Goal: Task Accomplishment & Management: Complete application form

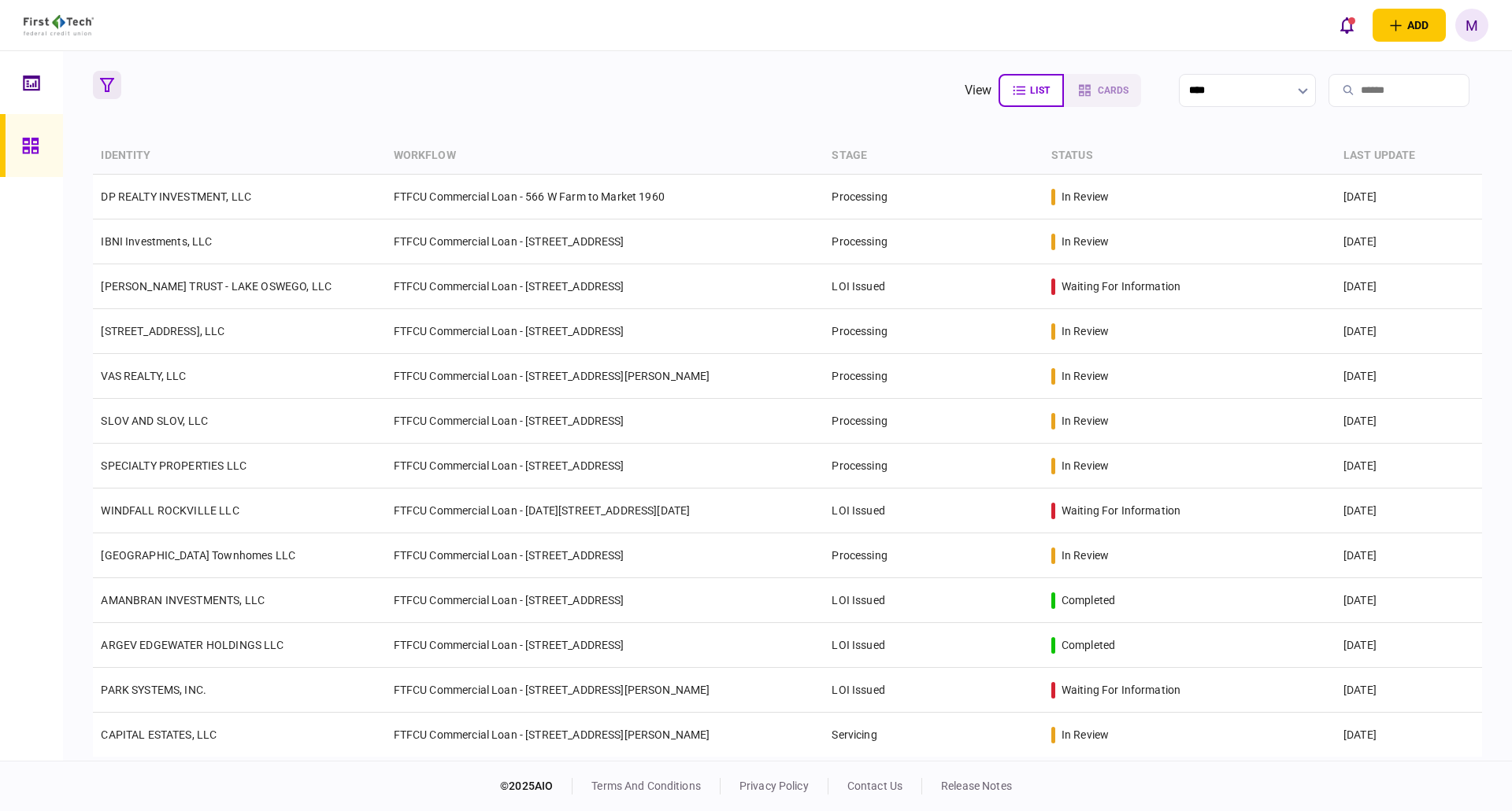
click at [102, 88] on icon "button" at bounding box center [107, 85] width 14 height 14
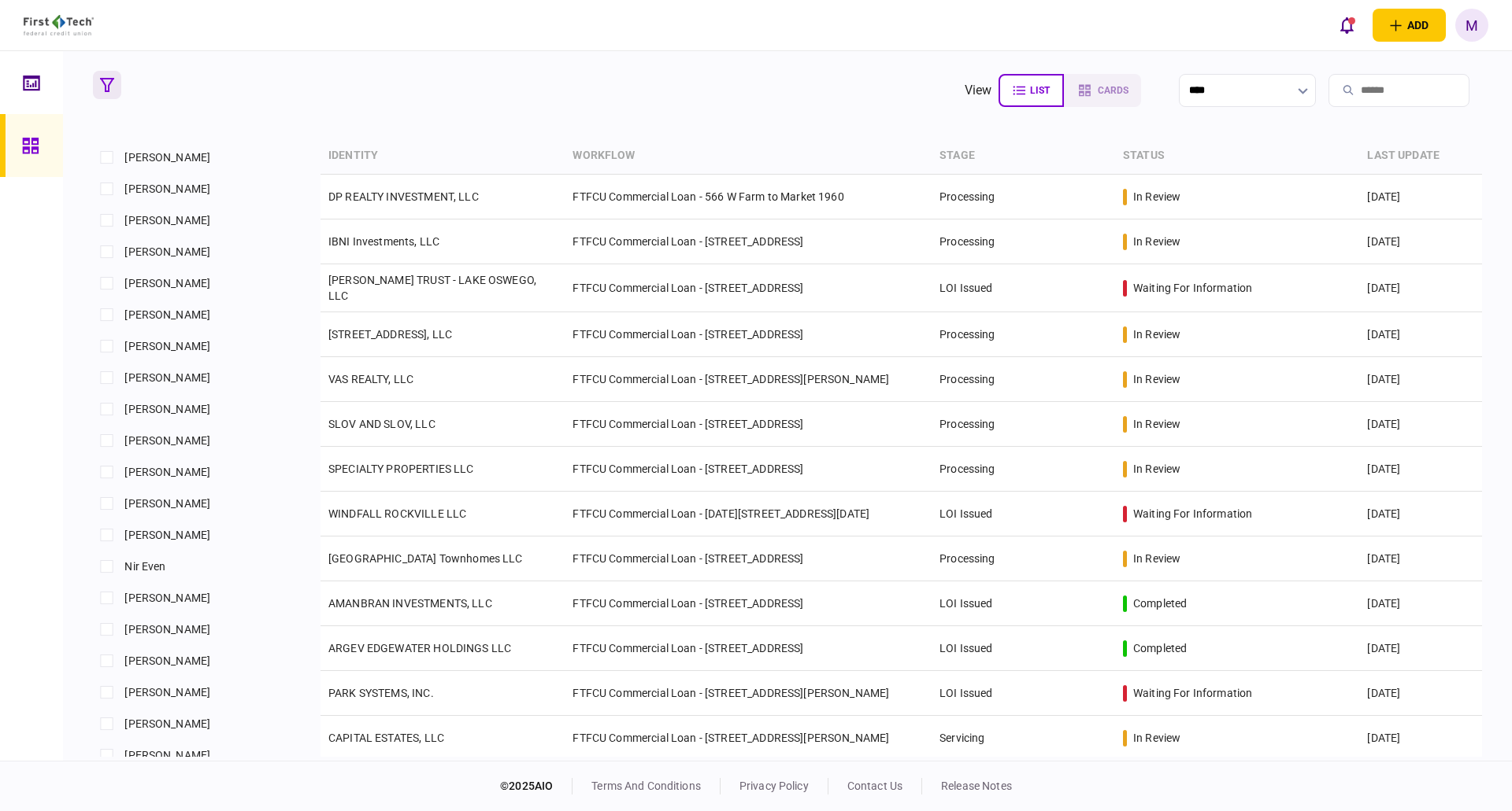
scroll to position [1284, 0]
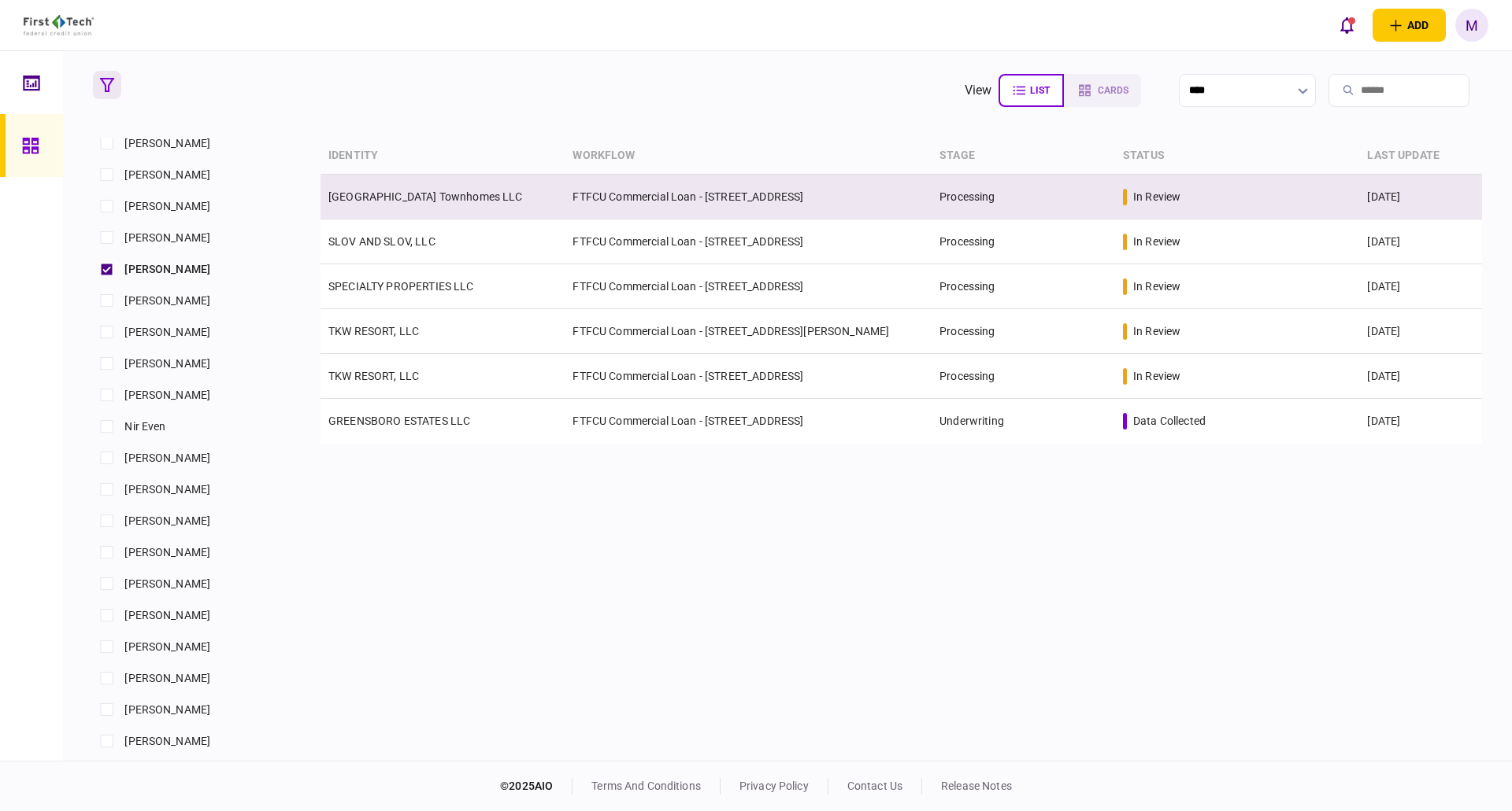
click at [558, 210] on td "[GEOGRAPHIC_DATA] Townhomes LLC" at bounding box center [442, 196] width 244 height 45
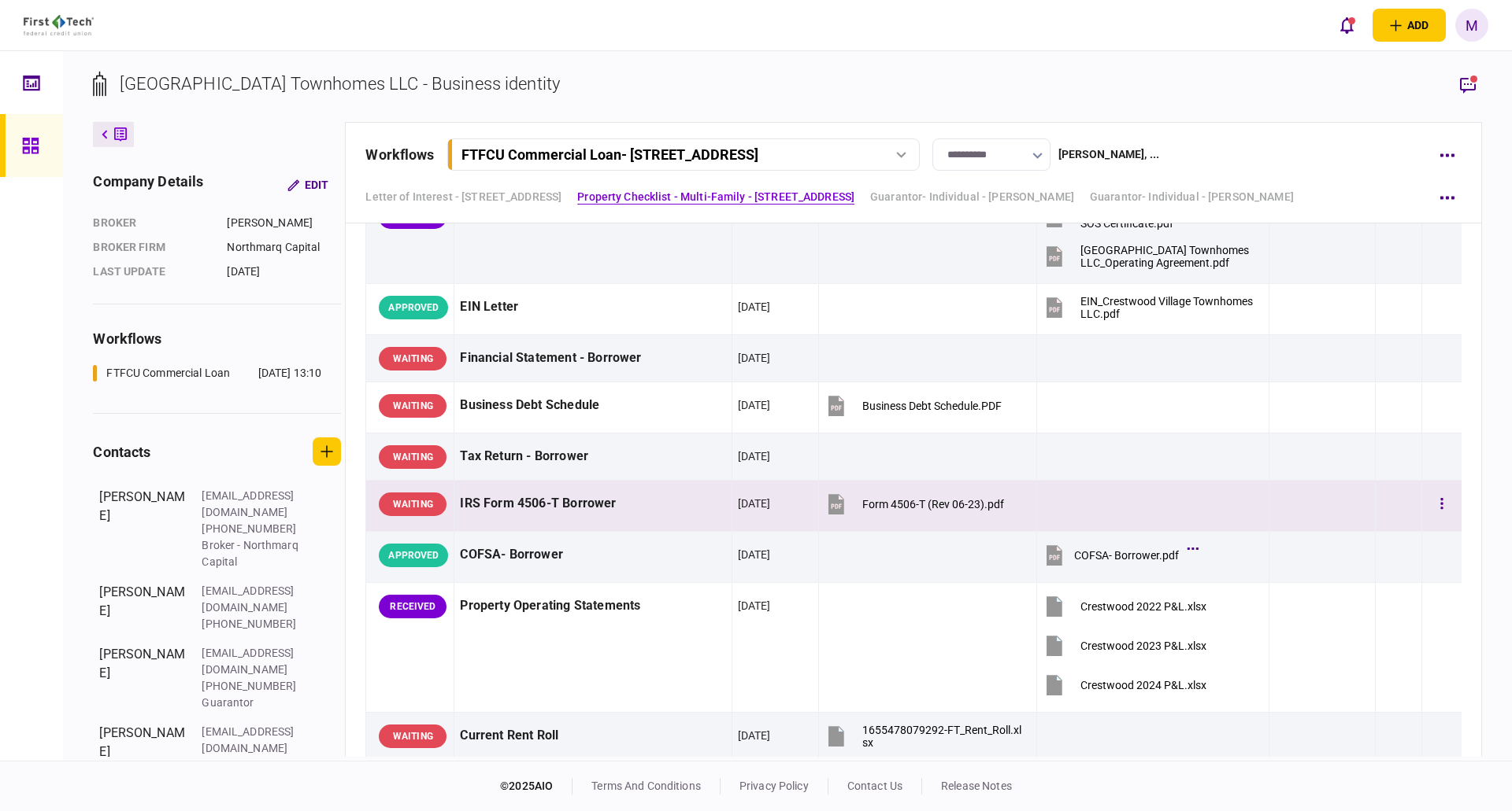
scroll to position [402, 0]
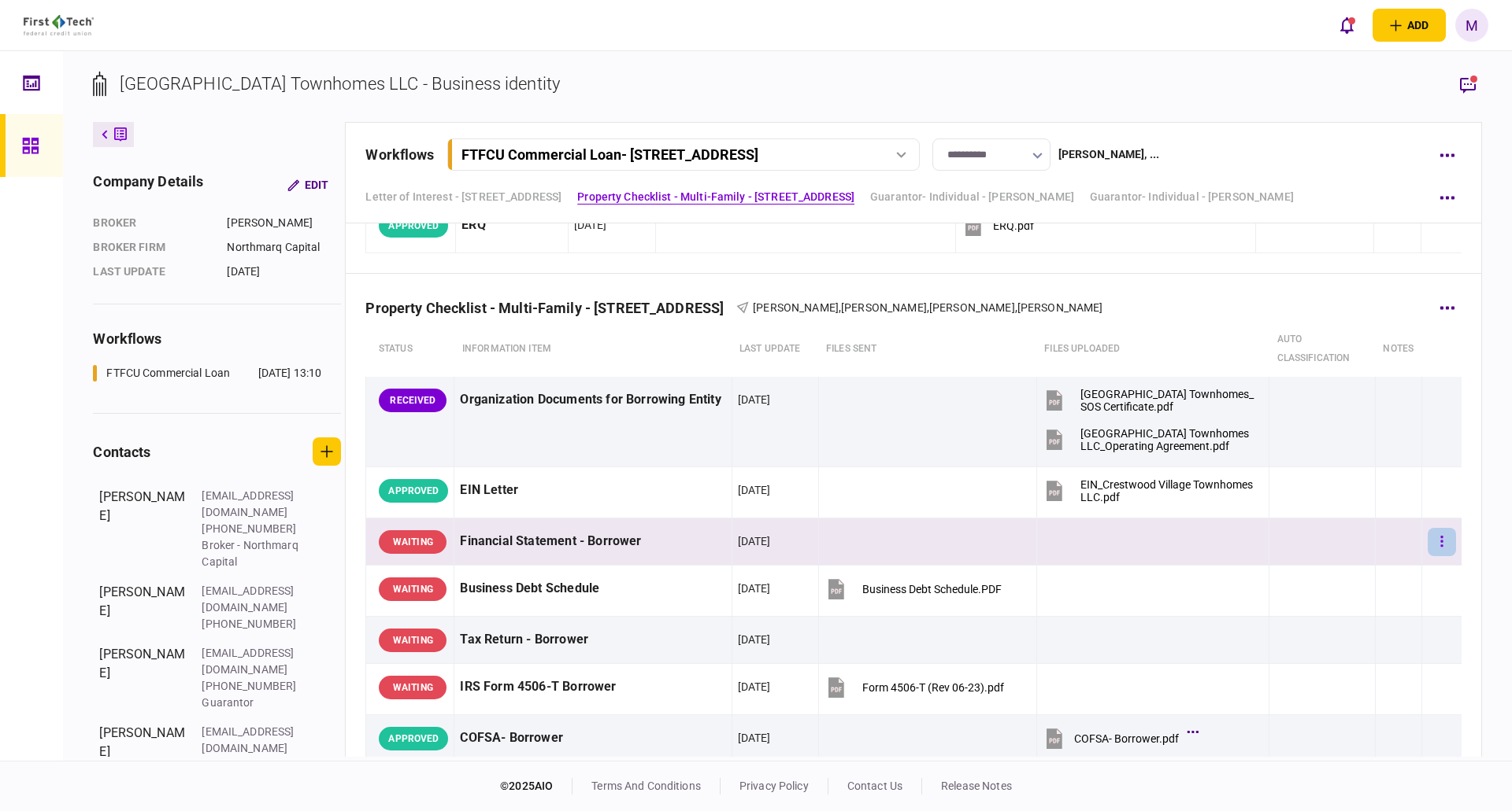
click at [1427, 542] on button "button" at bounding box center [1441, 542] width 28 height 28
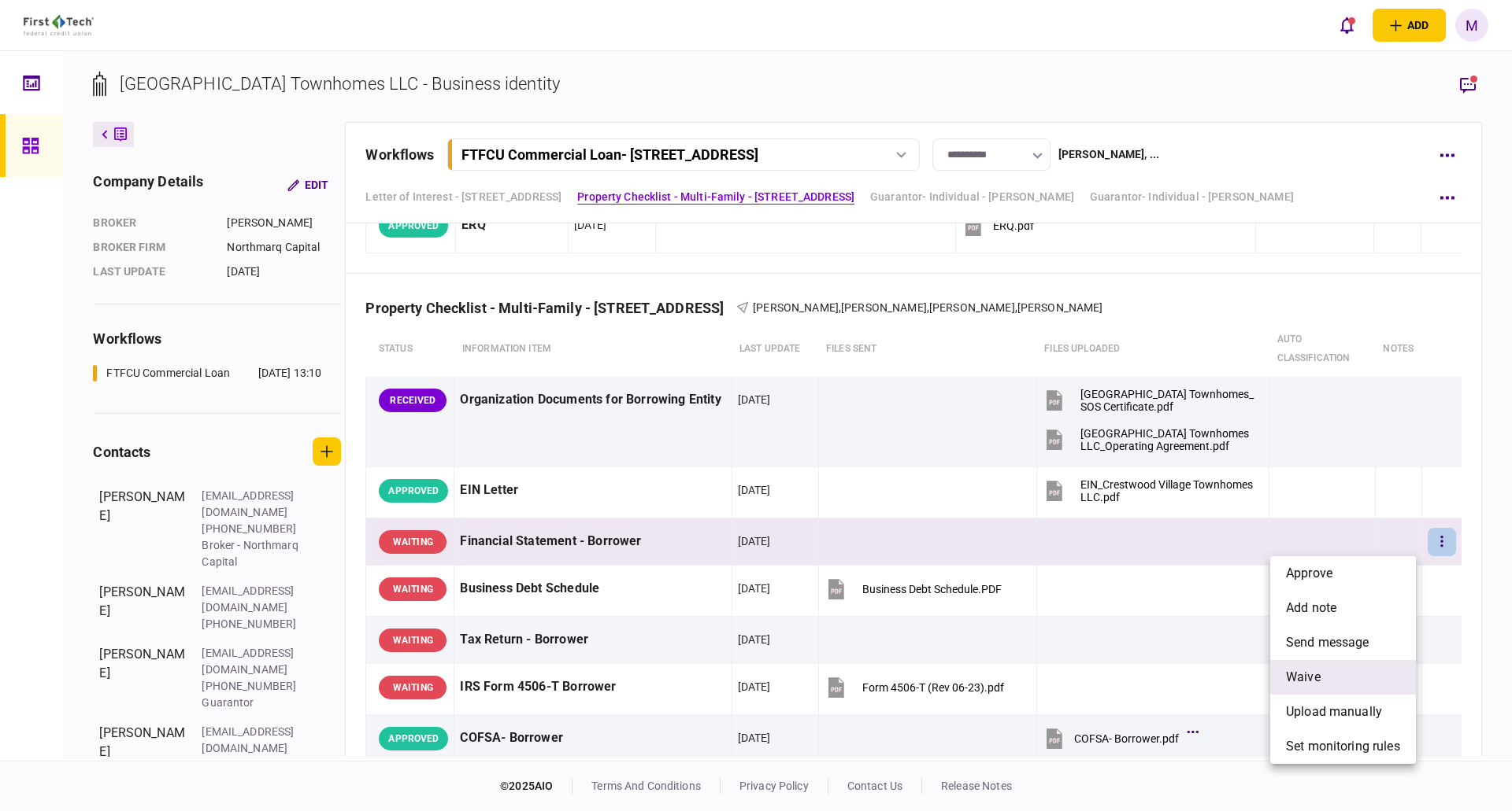
click at [1323, 684] on li "waive" at bounding box center [1343, 677] width 146 height 35
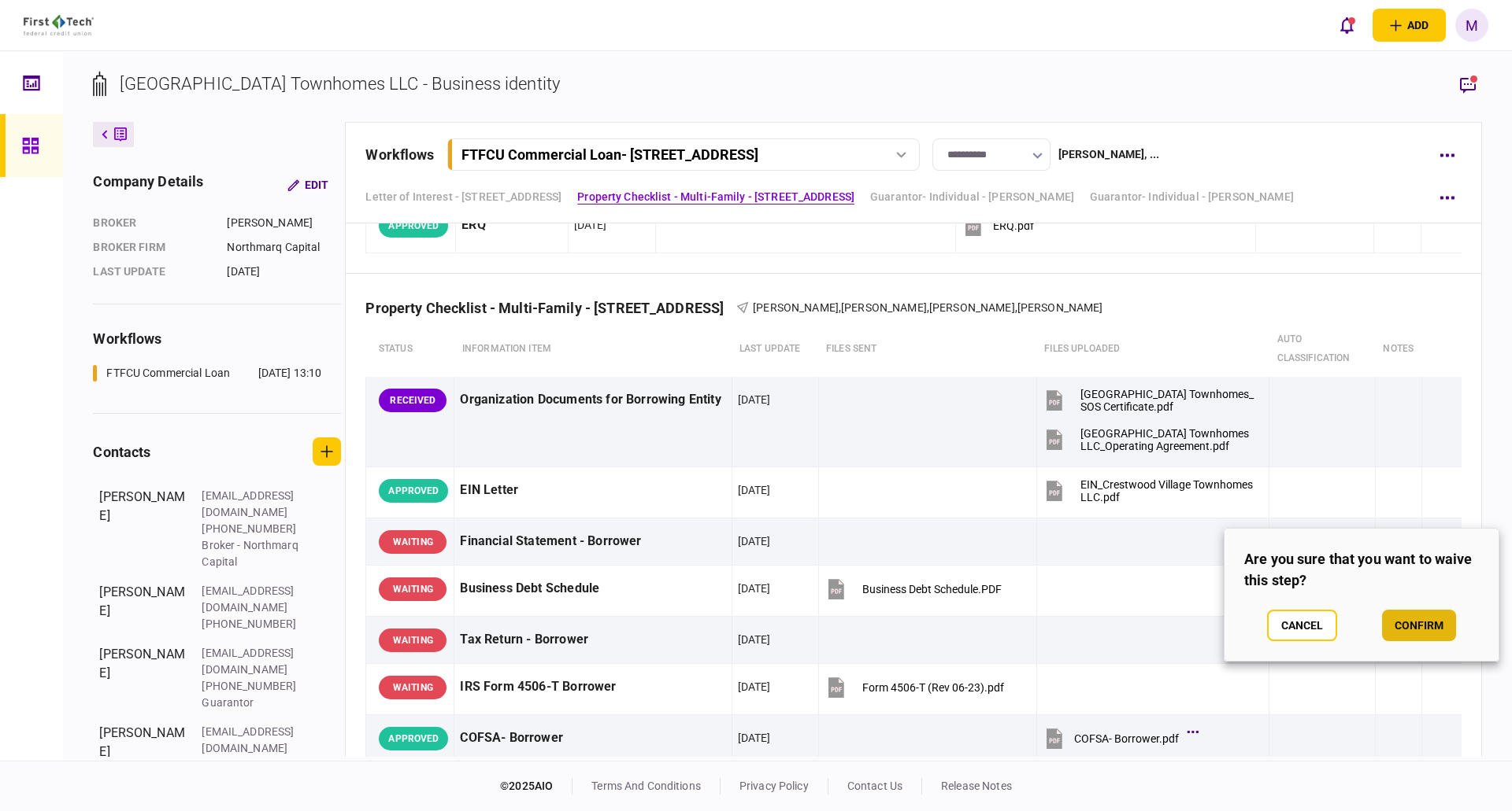
click at [1424, 621] on button "confirm" at bounding box center [1419, 626] width 74 height 31
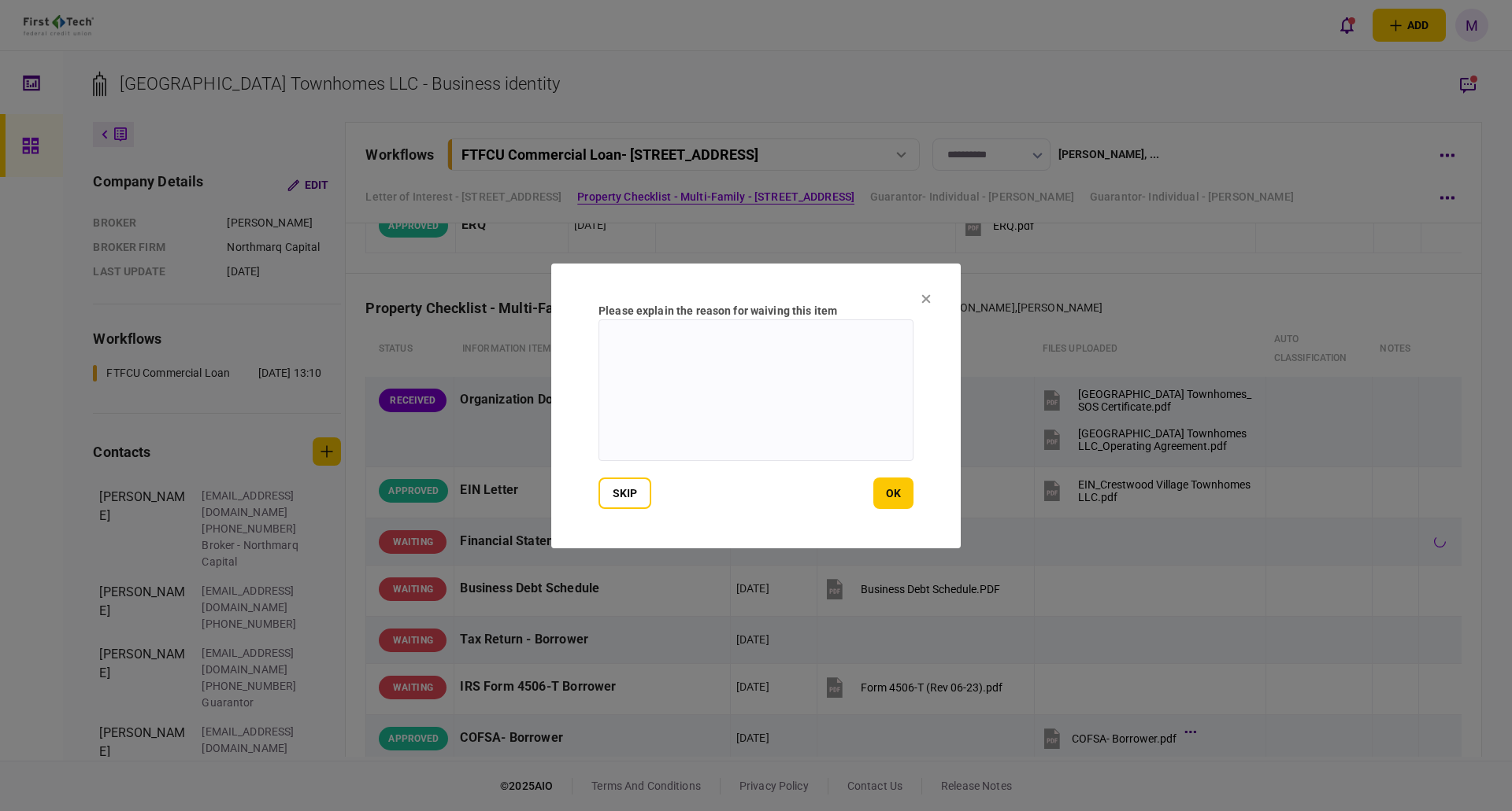
click at [632, 331] on textarea at bounding box center [756, 390] width 315 height 141
drag, startPoint x: 692, startPoint y: 356, endPoint x: 554, endPoint y: 326, distance: 141.2
click at [554, 326] on section "**********" at bounding box center [756, 406] width 410 height 285
type textarea "**********"
click at [901, 496] on button "ok" at bounding box center [894, 493] width 40 height 31
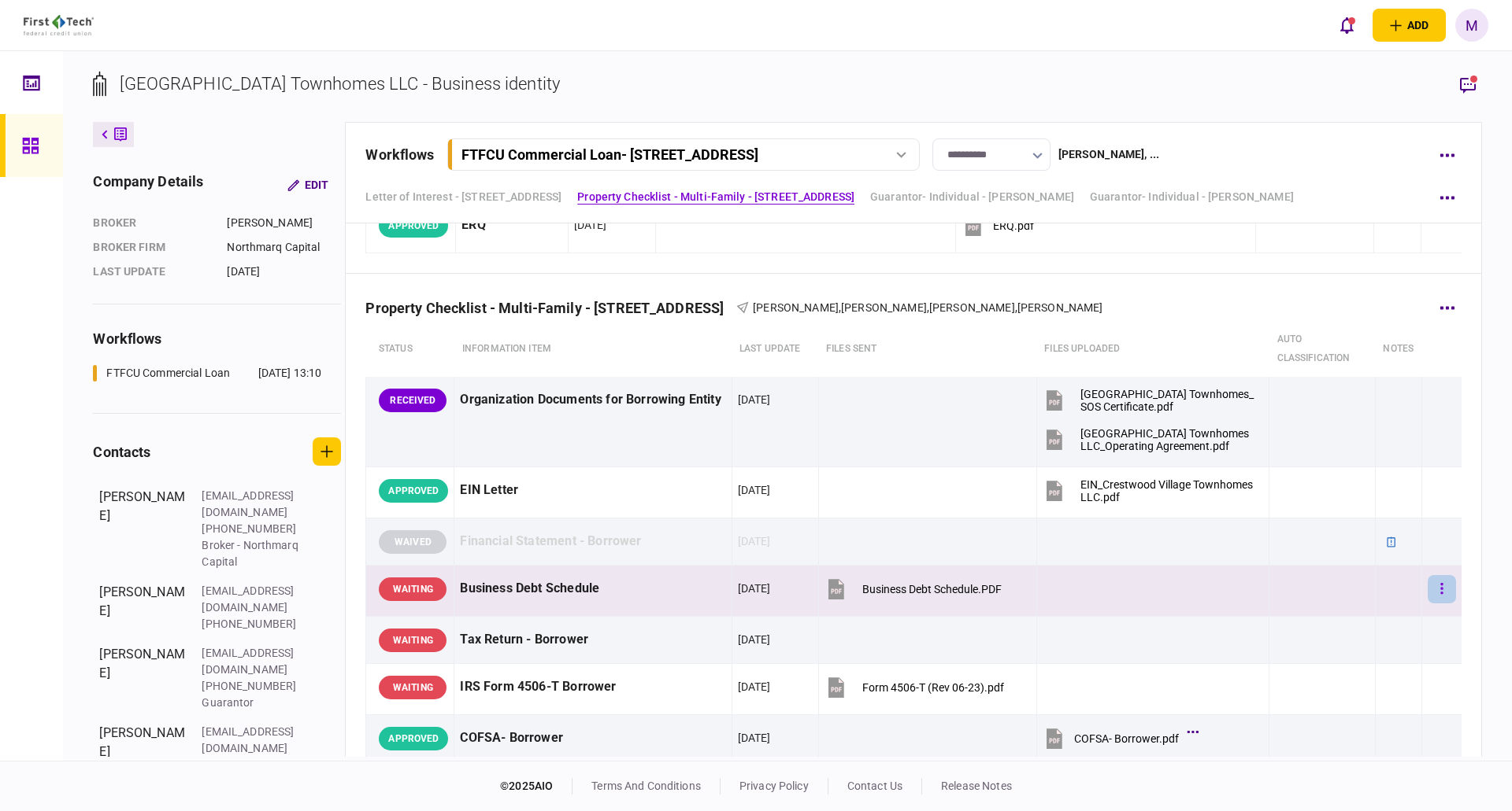
click at [1433, 601] on button "button" at bounding box center [1441, 589] width 28 height 28
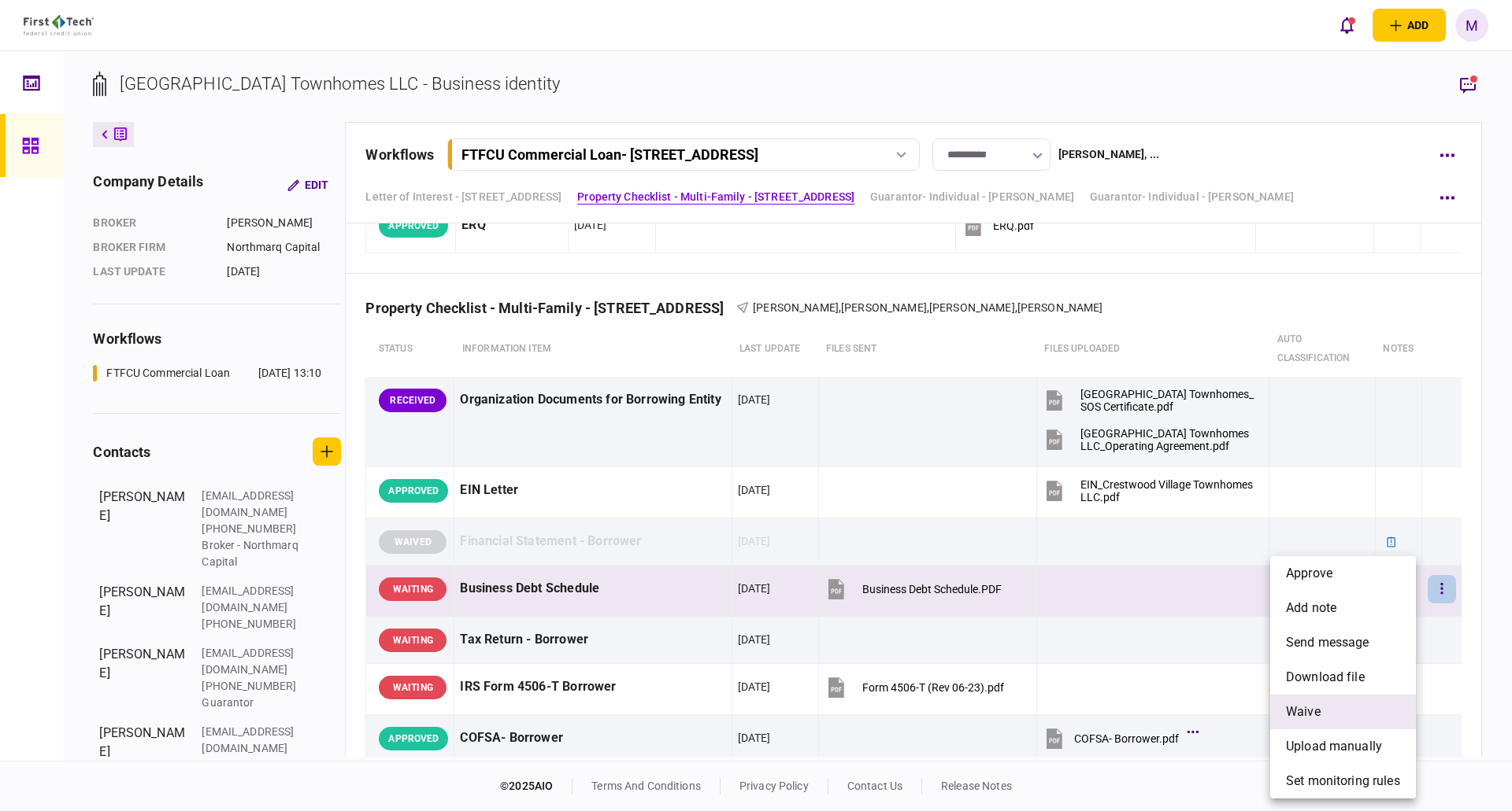
click at [1325, 708] on li "waive" at bounding box center [1343, 712] width 146 height 35
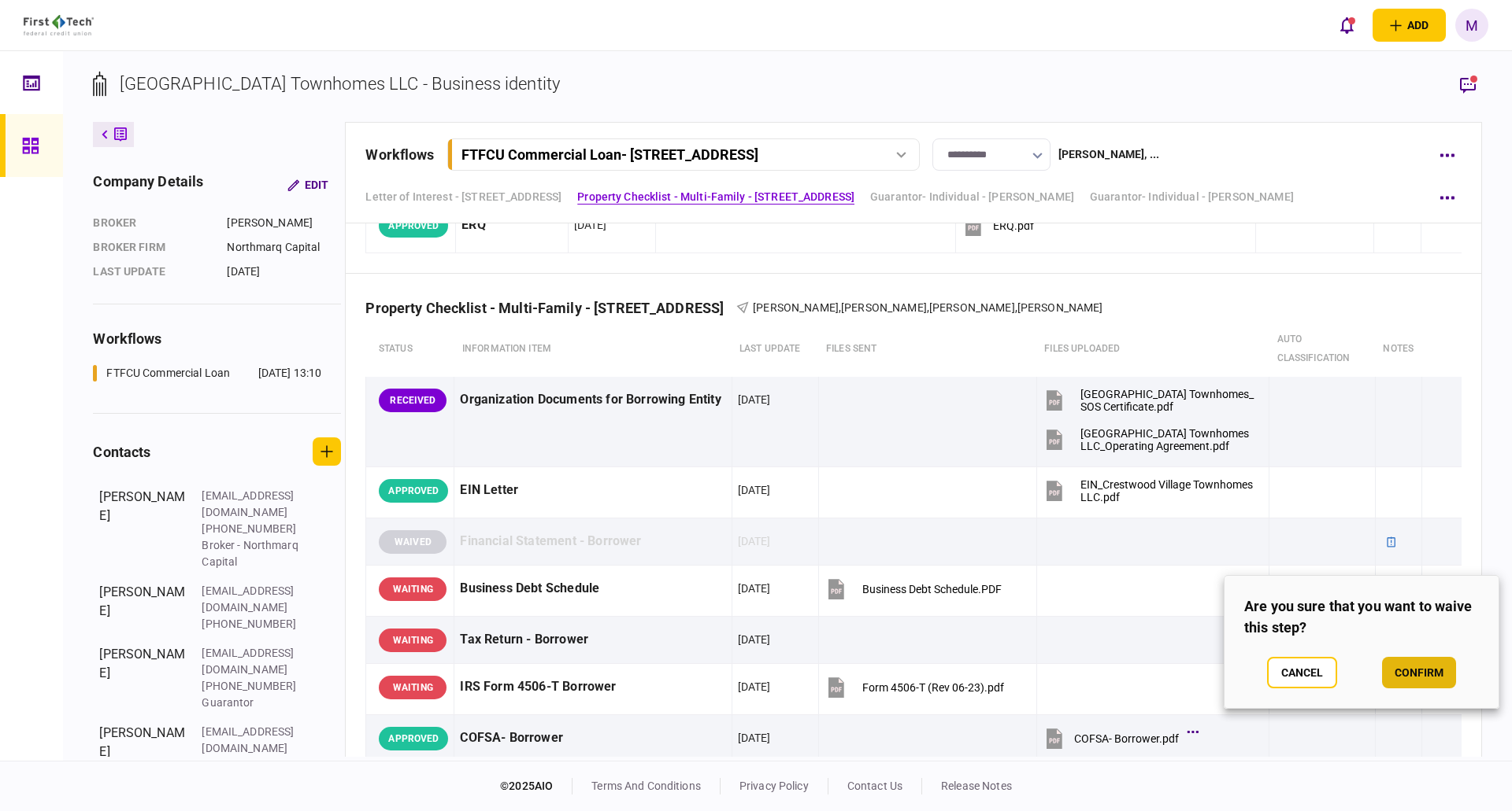
click at [1408, 679] on button "confirm" at bounding box center [1419, 673] width 74 height 31
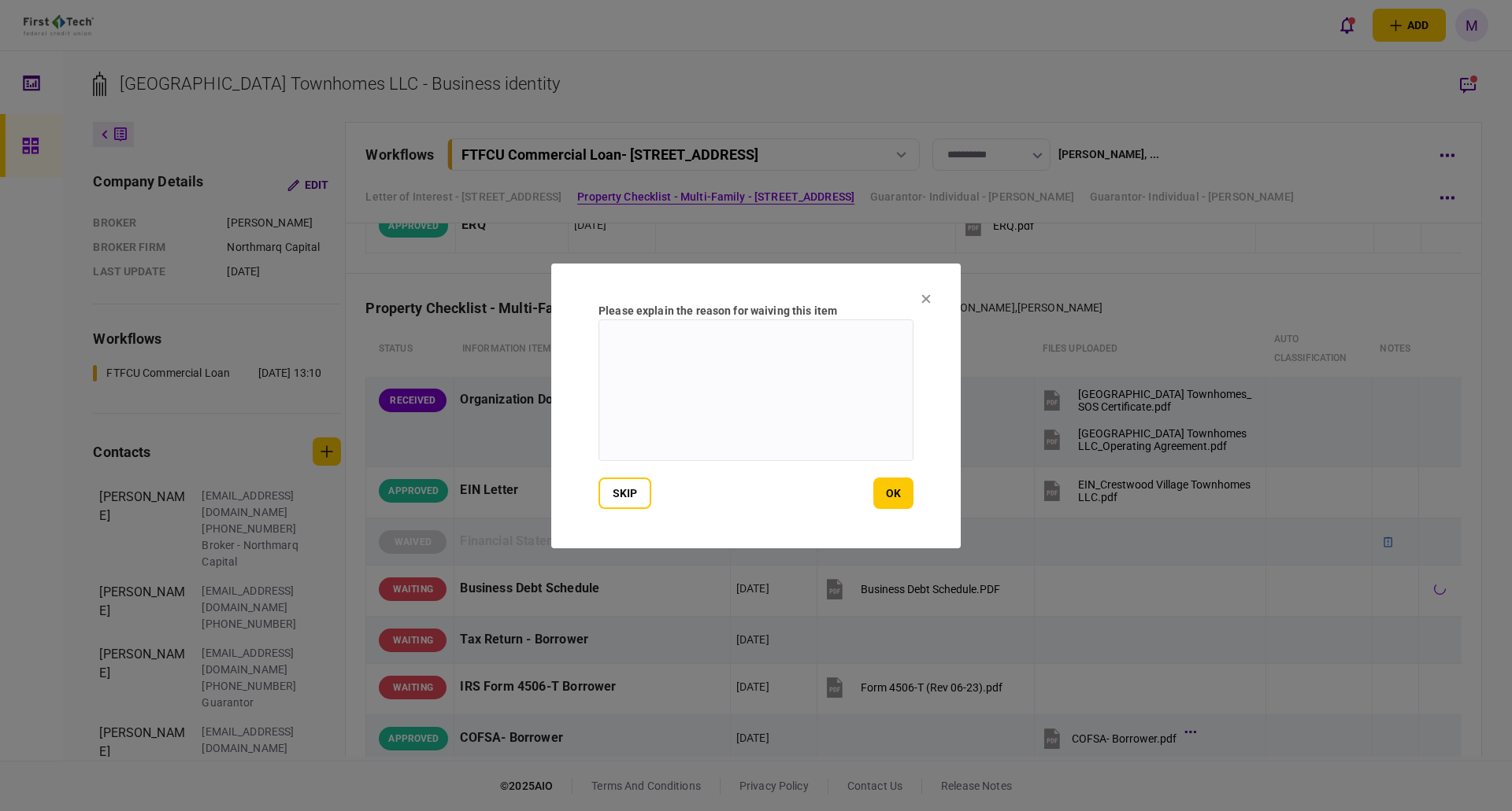
click at [738, 402] on textarea at bounding box center [756, 390] width 315 height 141
paste textarea "**********"
type textarea "**********"
click at [880, 496] on button "ok" at bounding box center [894, 493] width 40 height 31
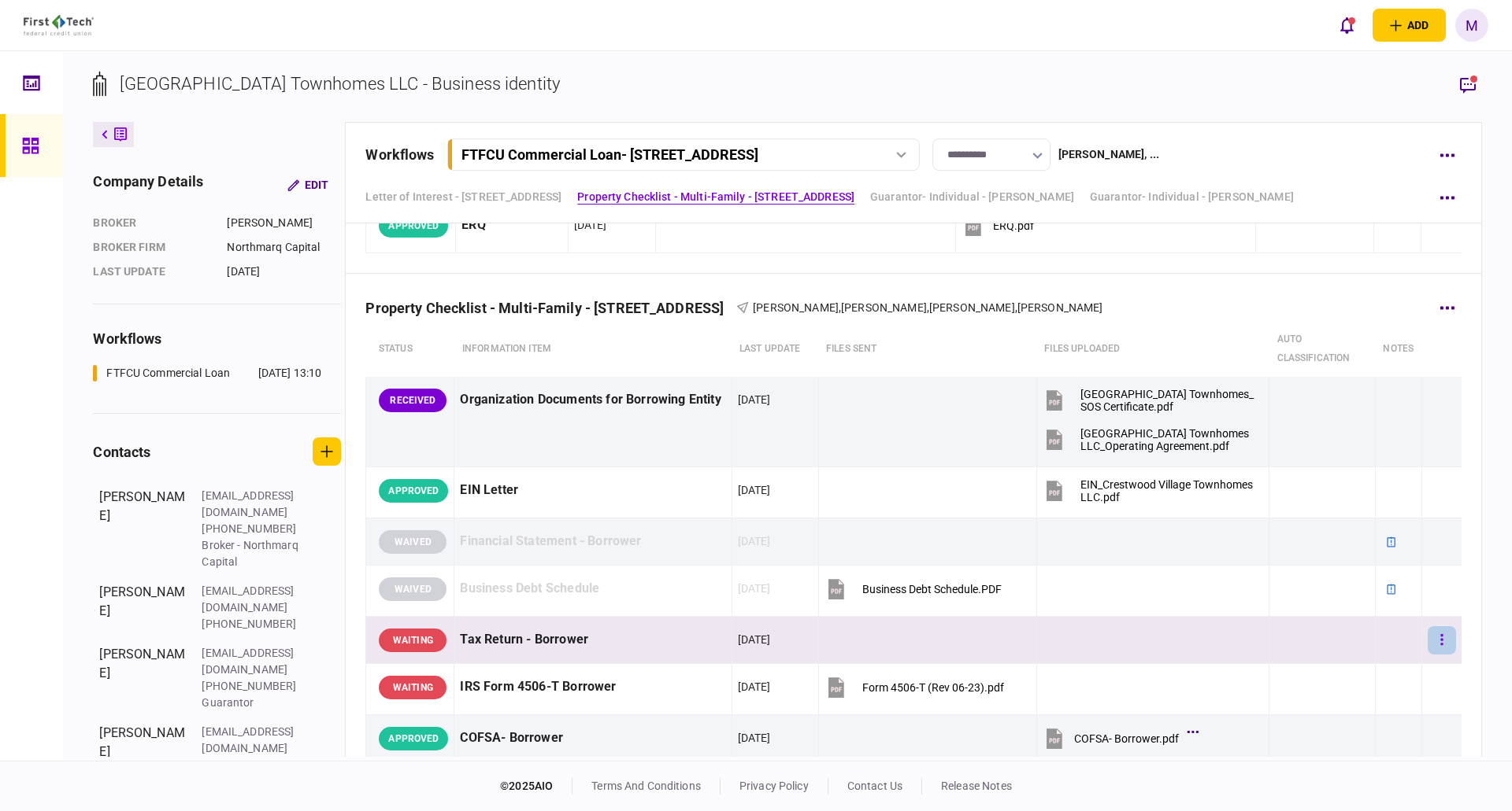
click at [1433, 644] on button "button" at bounding box center [1441, 640] width 28 height 28
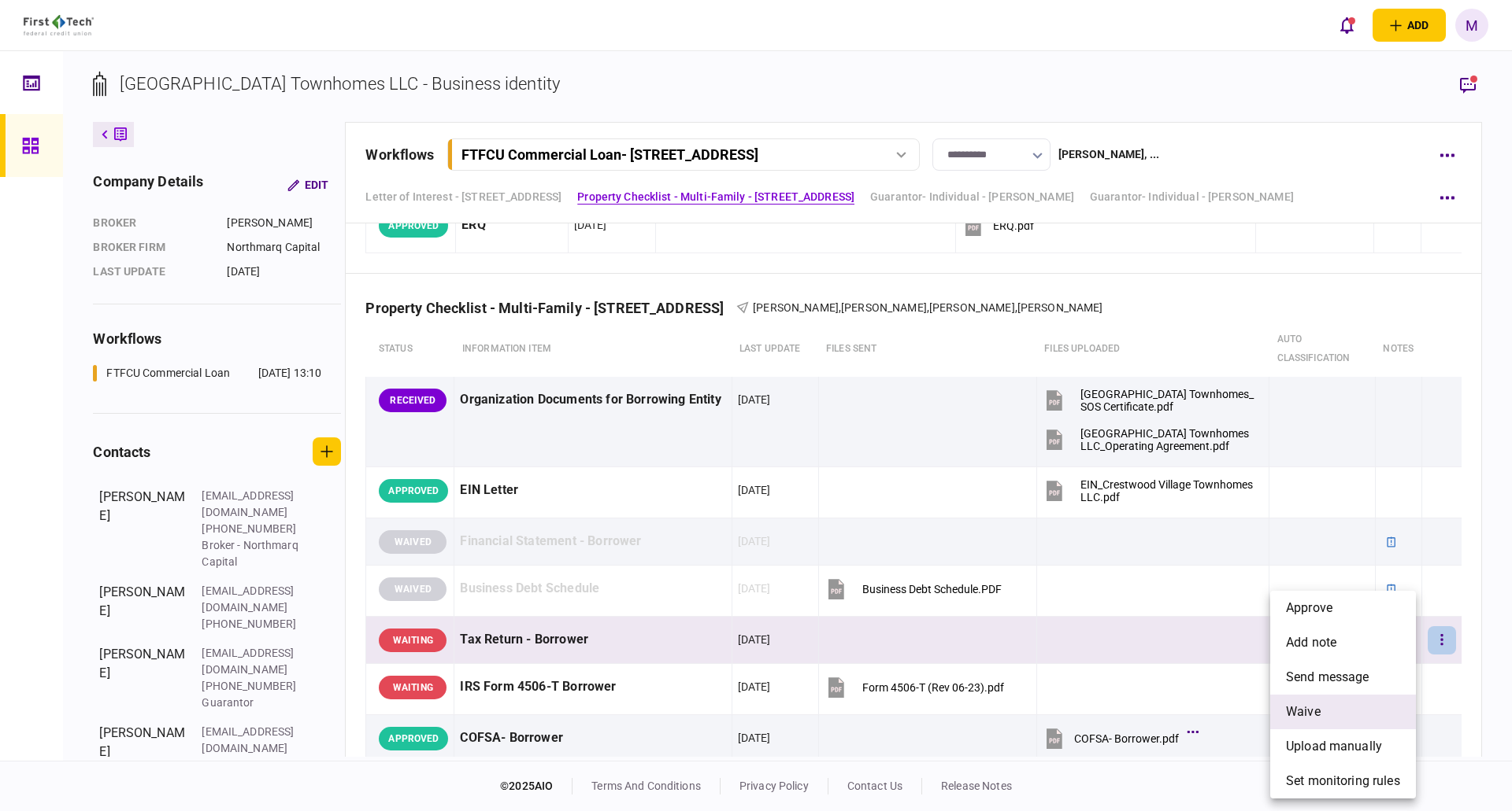
click at [1324, 718] on li "waive" at bounding box center [1343, 712] width 146 height 35
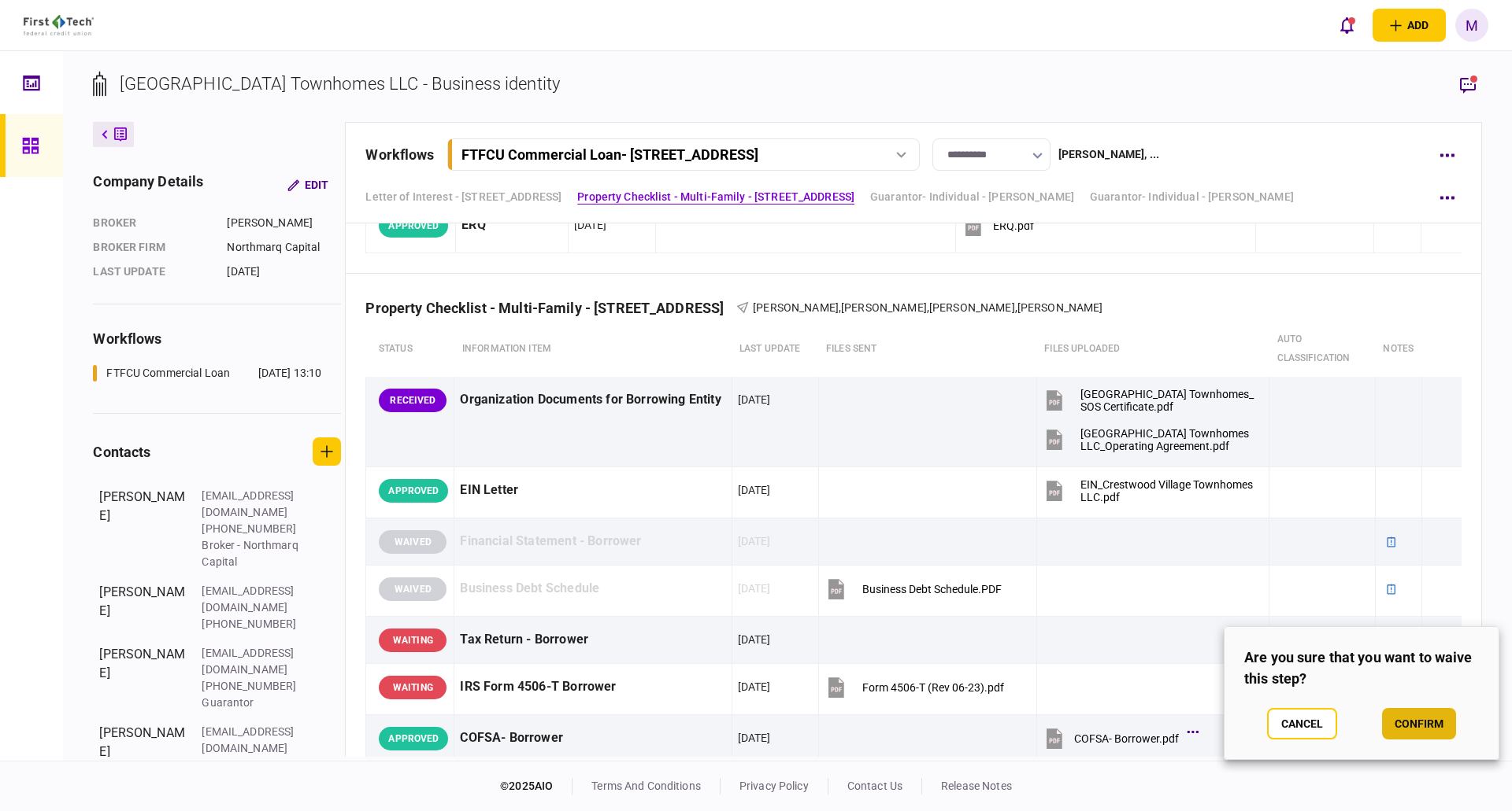
click at [1417, 730] on button "confirm" at bounding box center [1419, 724] width 74 height 31
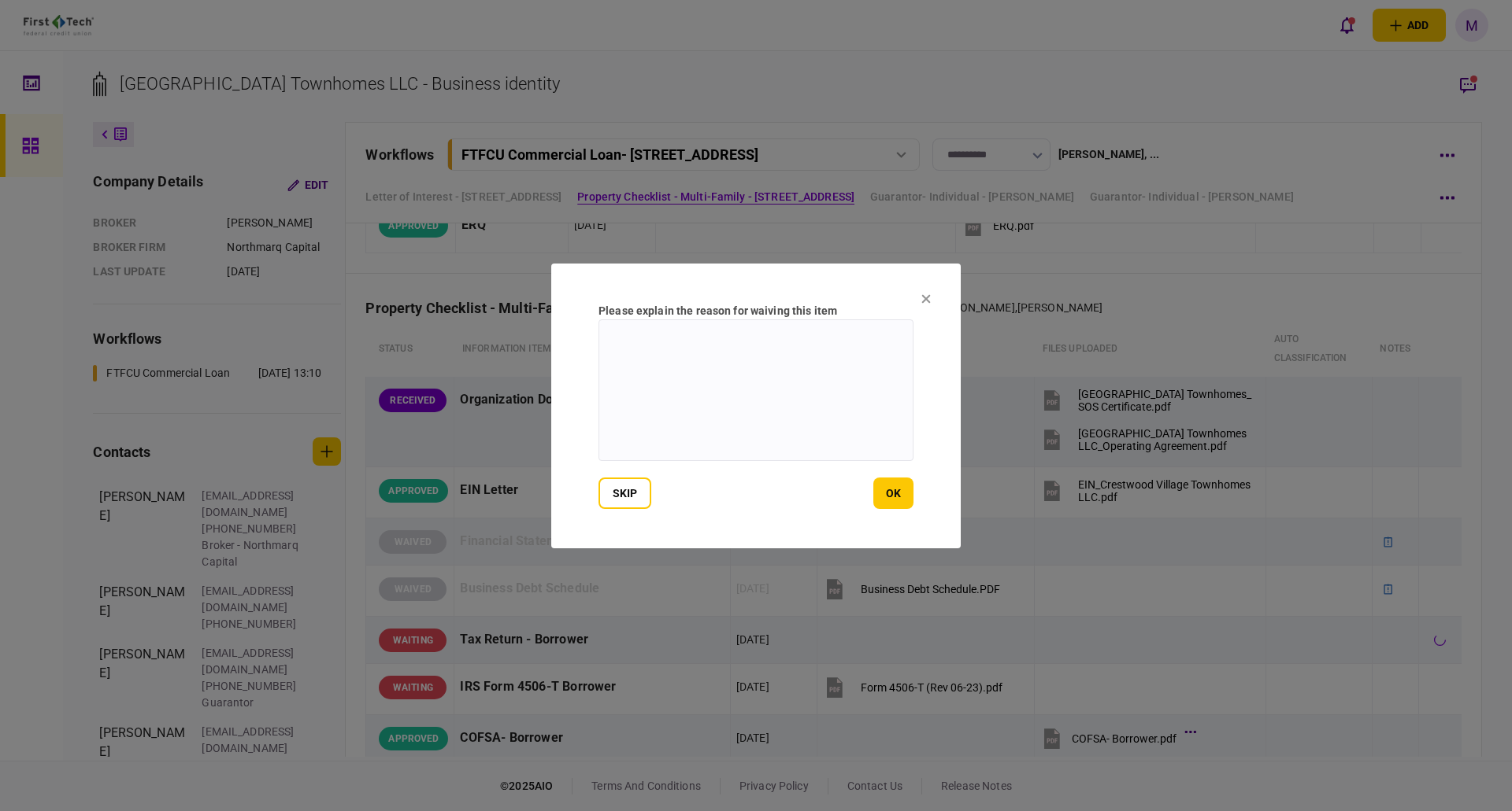
click at [751, 426] on textarea at bounding box center [756, 390] width 315 height 141
paste textarea "**********"
type textarea "**********"
click at [898, 498] on button "ok" at bounding box center [894, 493] width 40 height 31
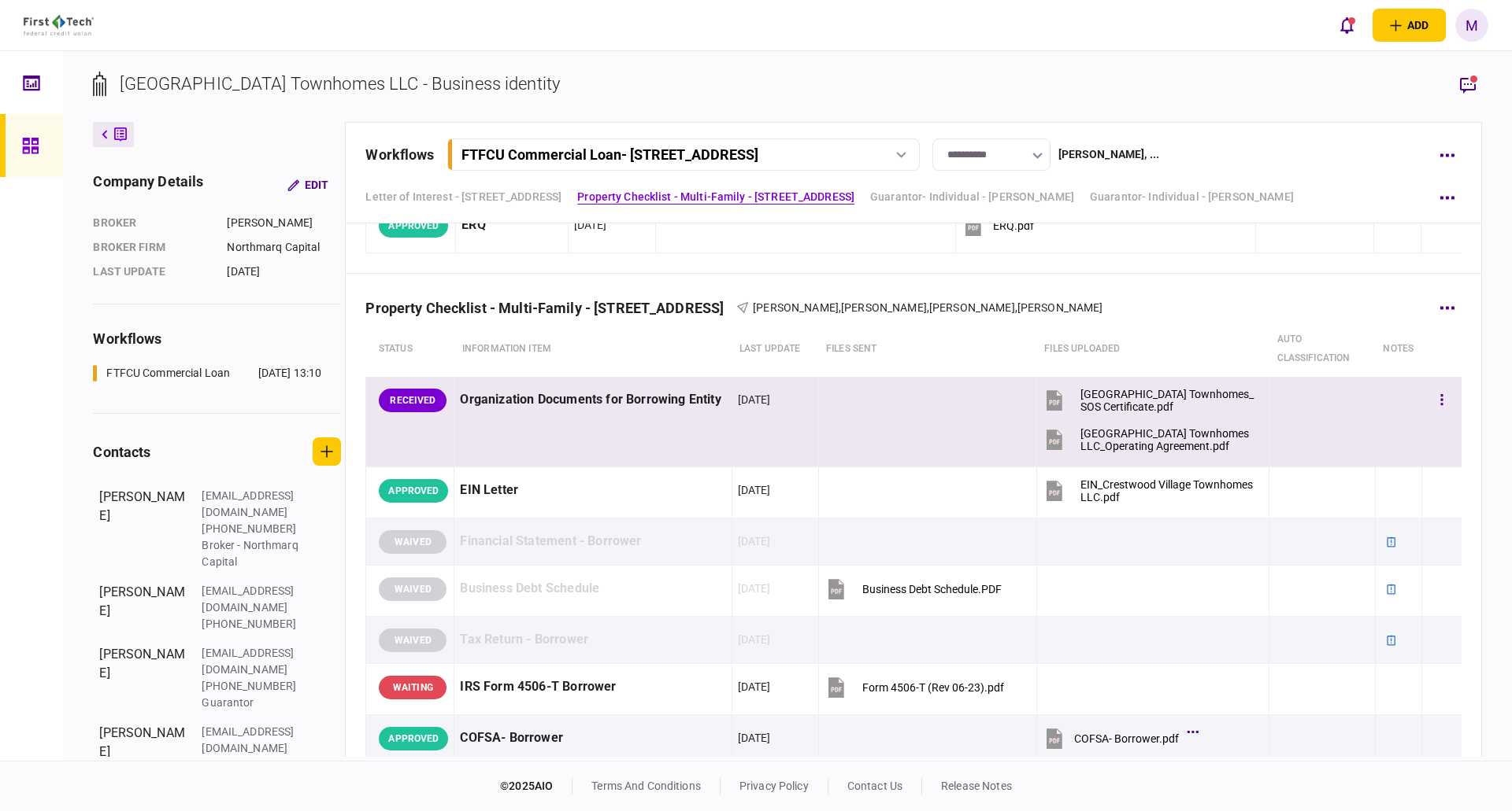
click at [1046, 446] on icon at bounding box center [1054, 439] width 16 height 20
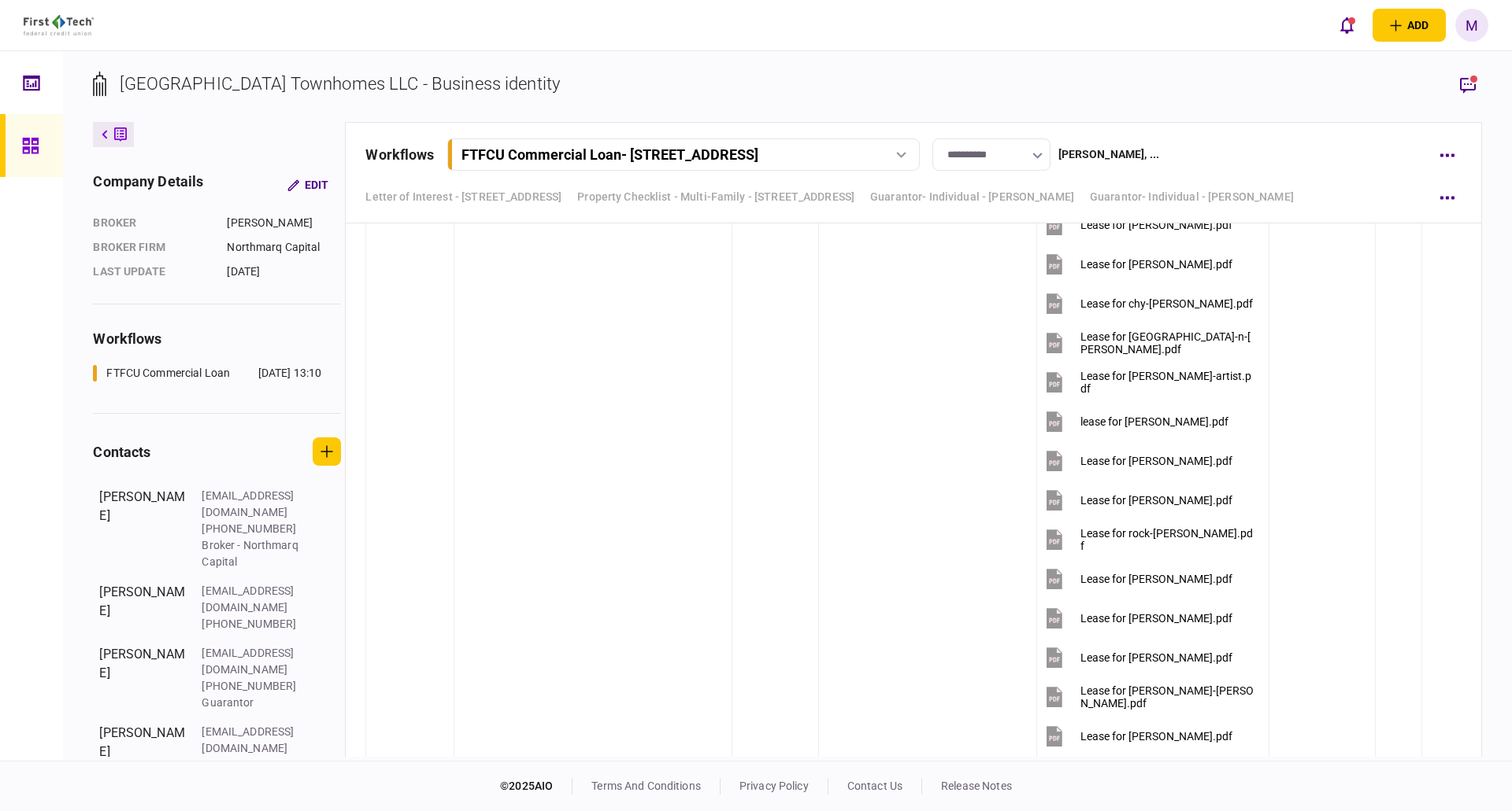
scroll to position [0, 0]
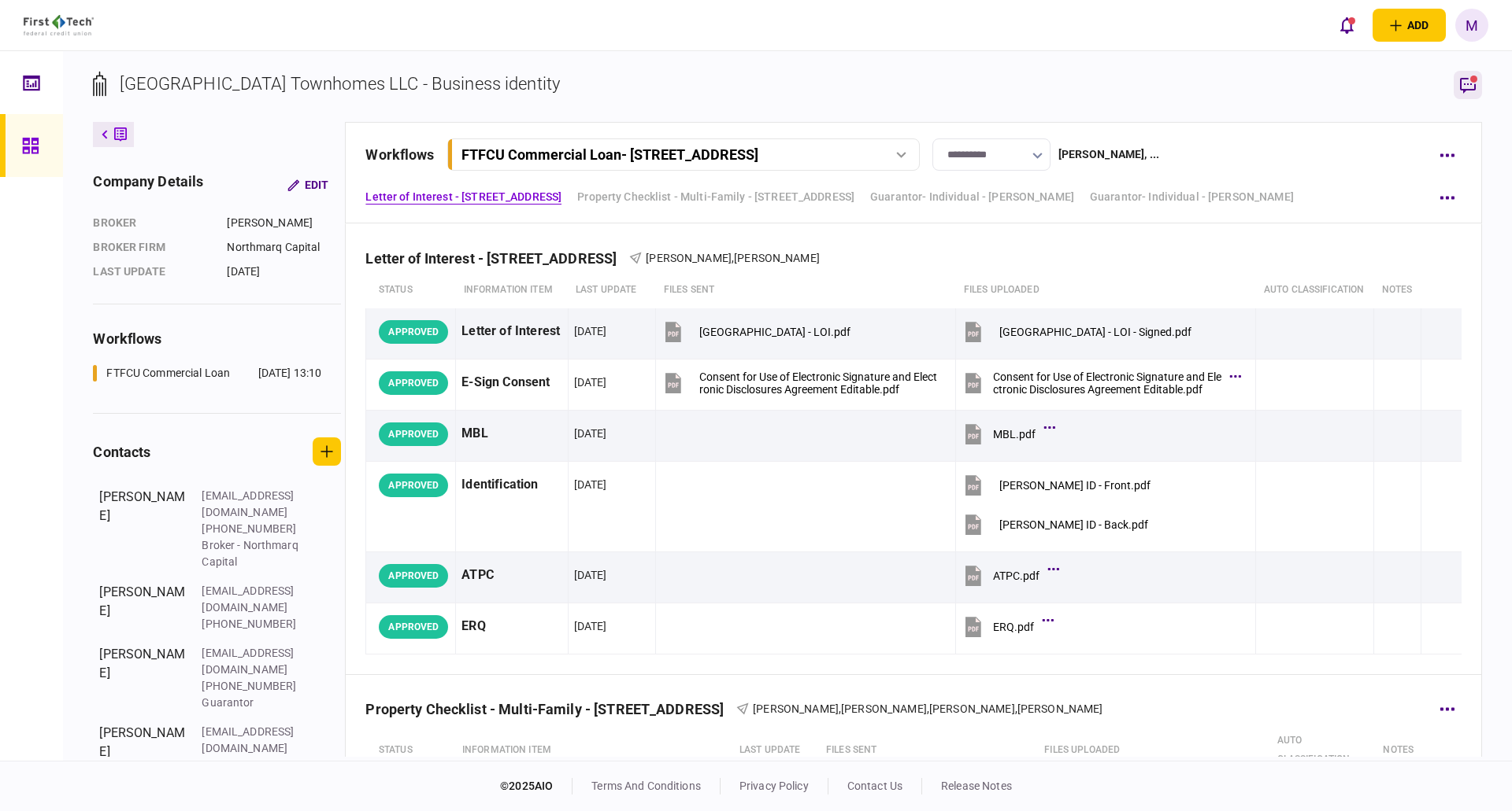
click at [1467, 84] on icon "button" at bounding box center [1467, 86] width 16 height 16
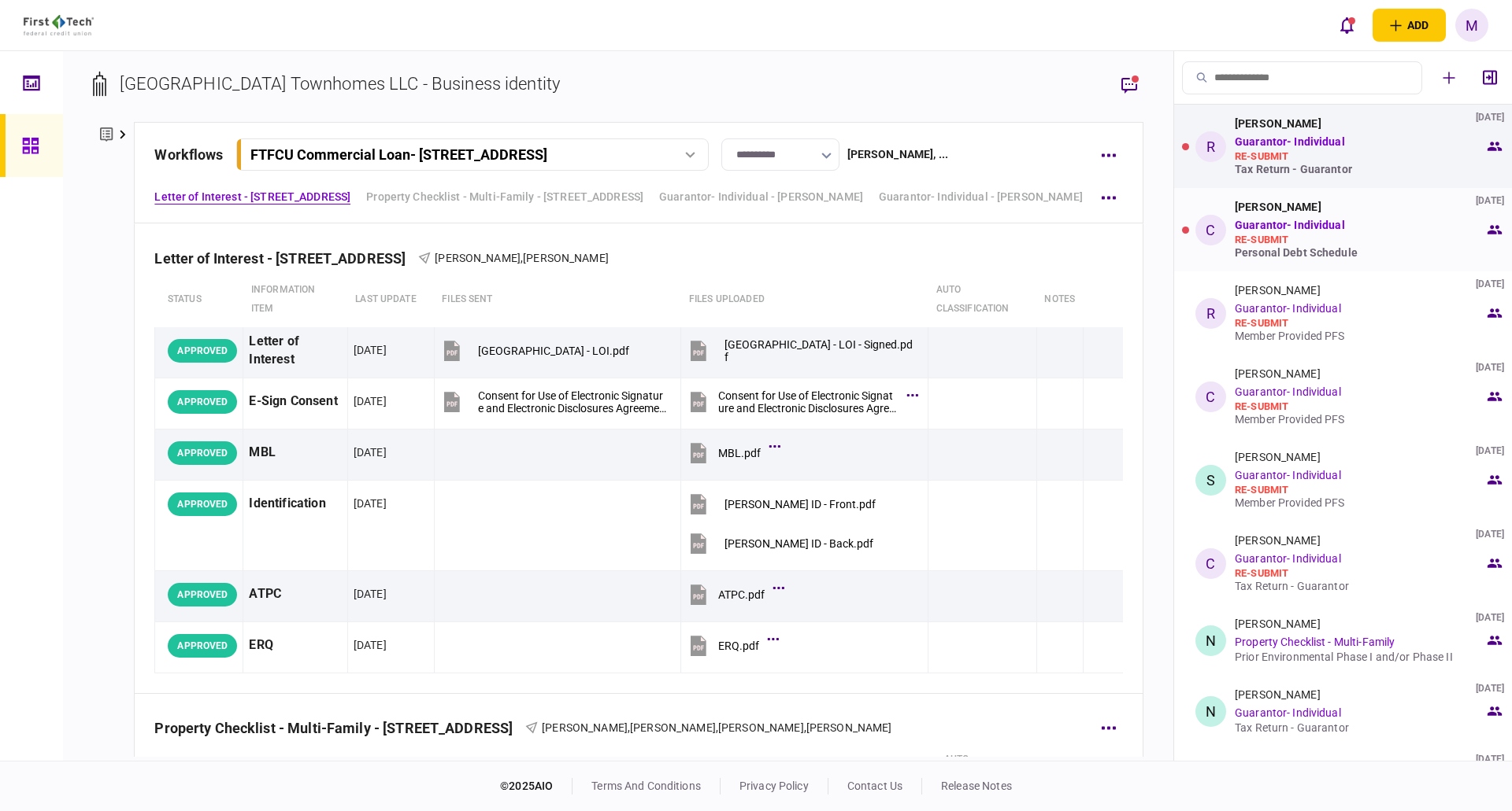
click at [1321, 235] on div "re-submit" at bounding box center [1359, 240] width 250 height 12
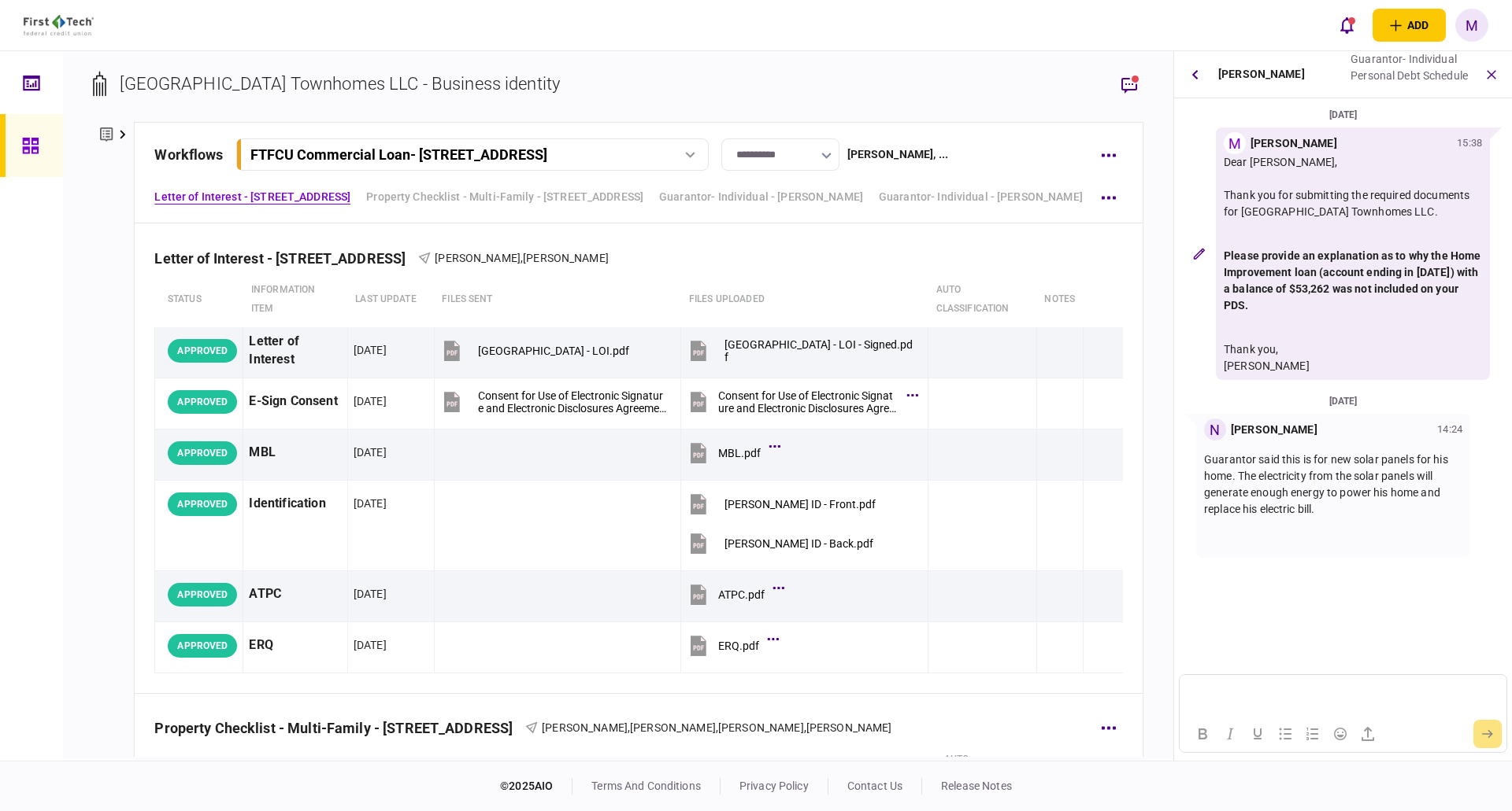
drag, startPoint x: 1310, startPoint y: 691, endPoint x: 1300, endPoint y: 691, distance: 10.0
click at [1273, 698] on p "**********" at bounding box center [1342, 695] width 312 height 15
click at [1495, 739] on button "submit" at bounding box center [1487, 734] width 28 height 28
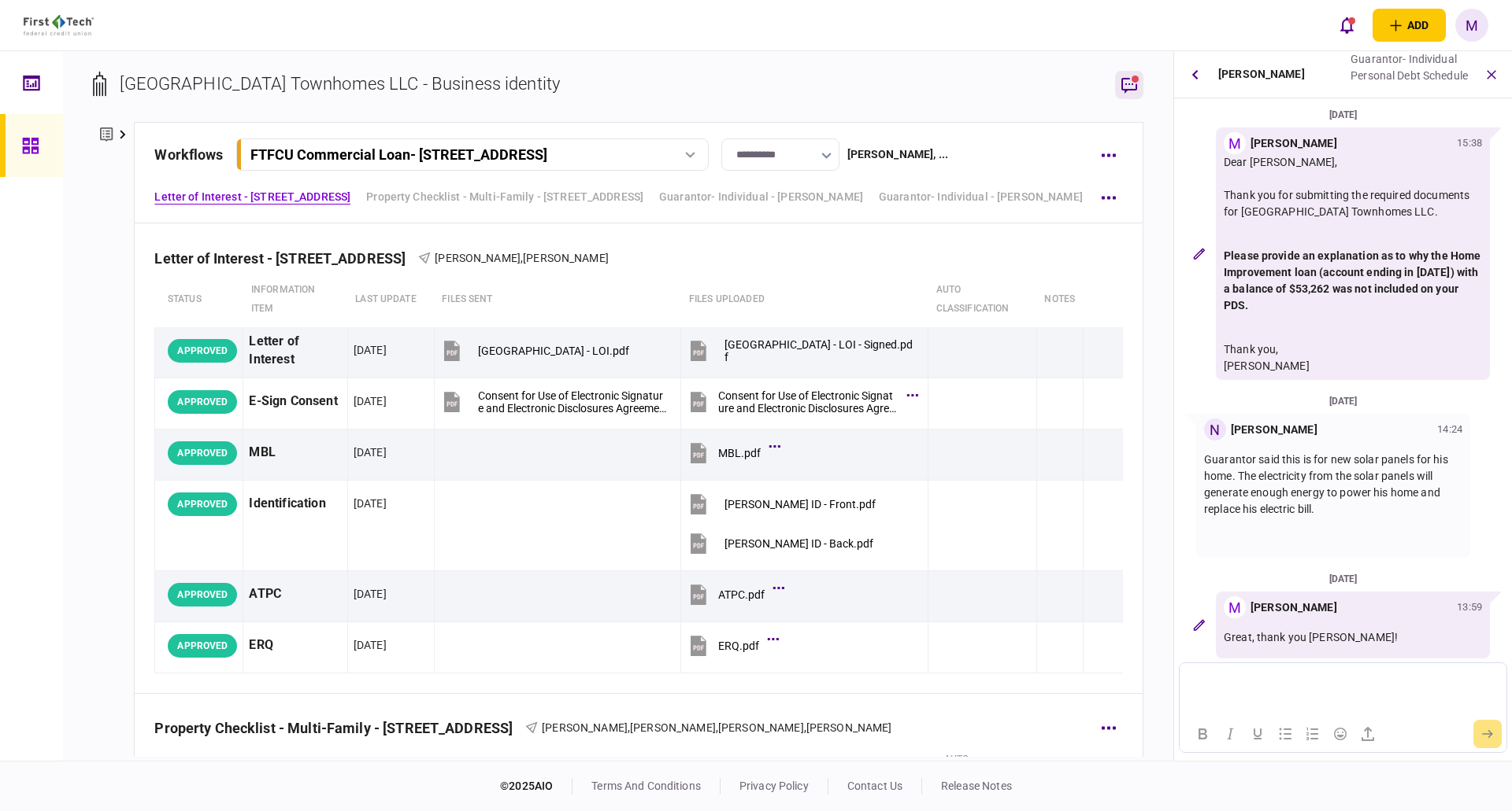
click at [1132, 84] on icon "button" at bounding box center [1129, 86] width 16 height 16
click at [1124, 80] on icon "button" at bounding box center [1129, 86] width 19 height 19
click at [1197, 76] on icon "button" at bounding box center [1194, 74] width 6 height 10
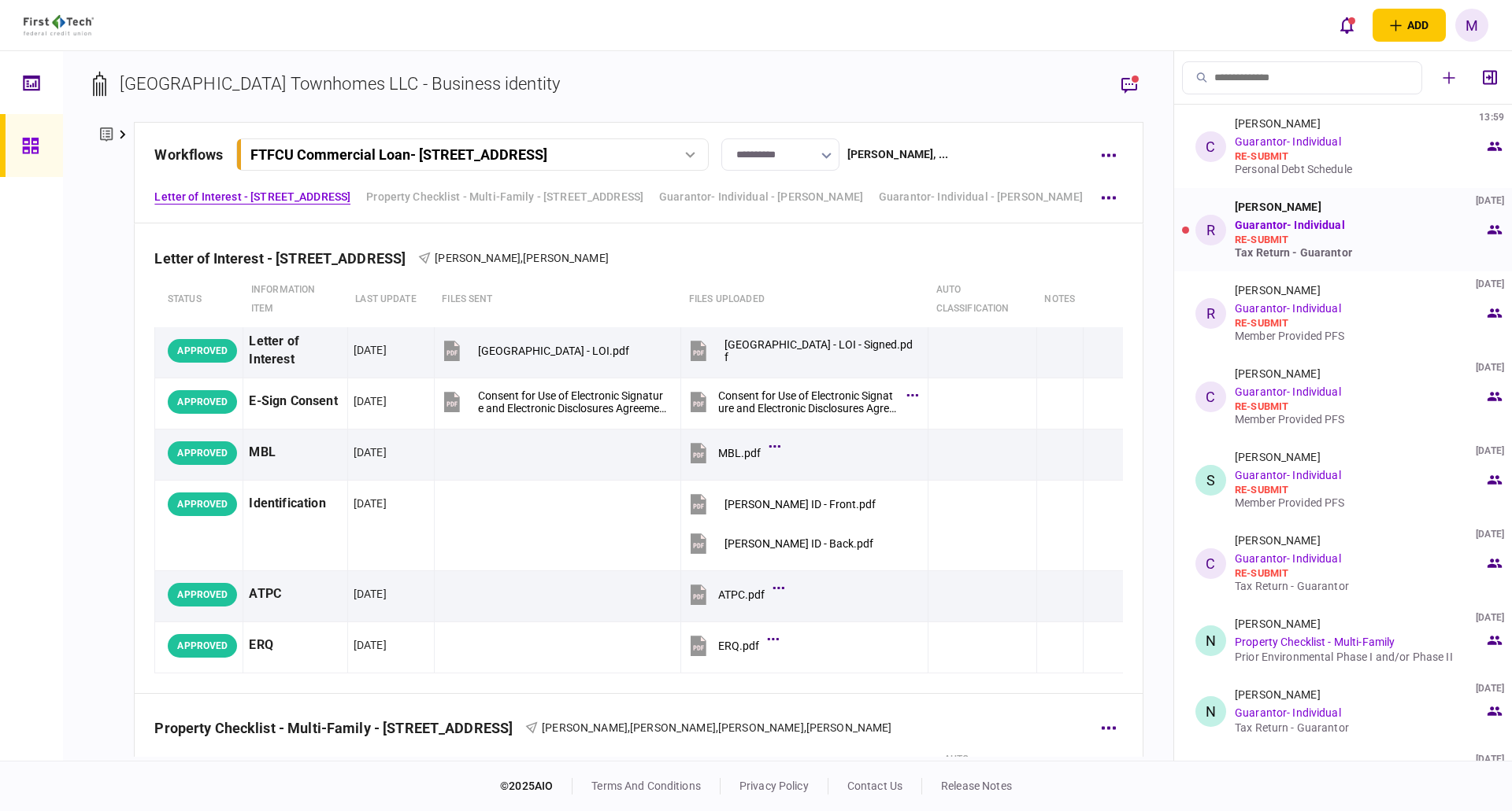
click at [1362, 244] on div "re-submit" at bounding box center [1359, 240] width 250 height 12
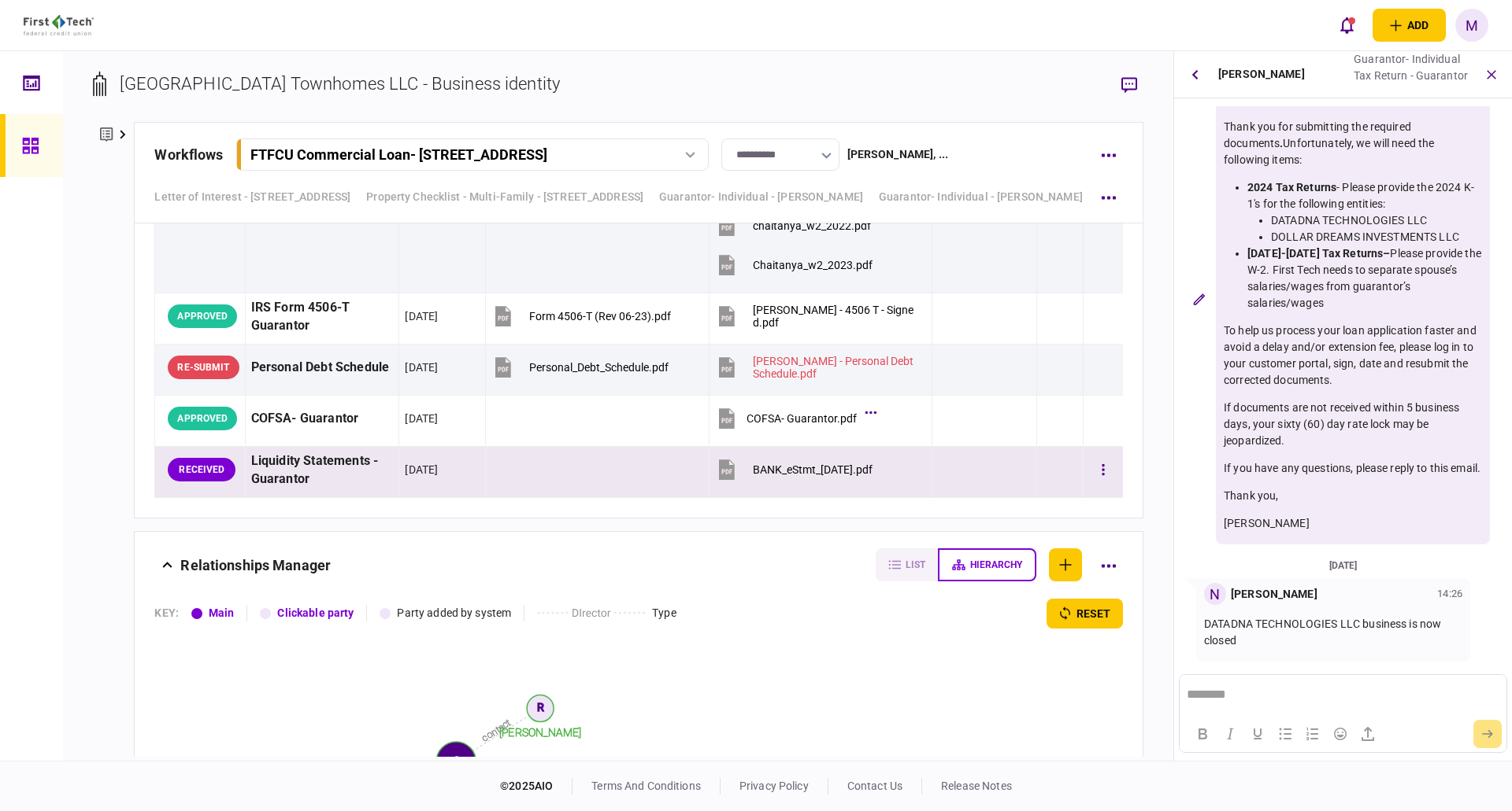
scroll to position [6793, 0]
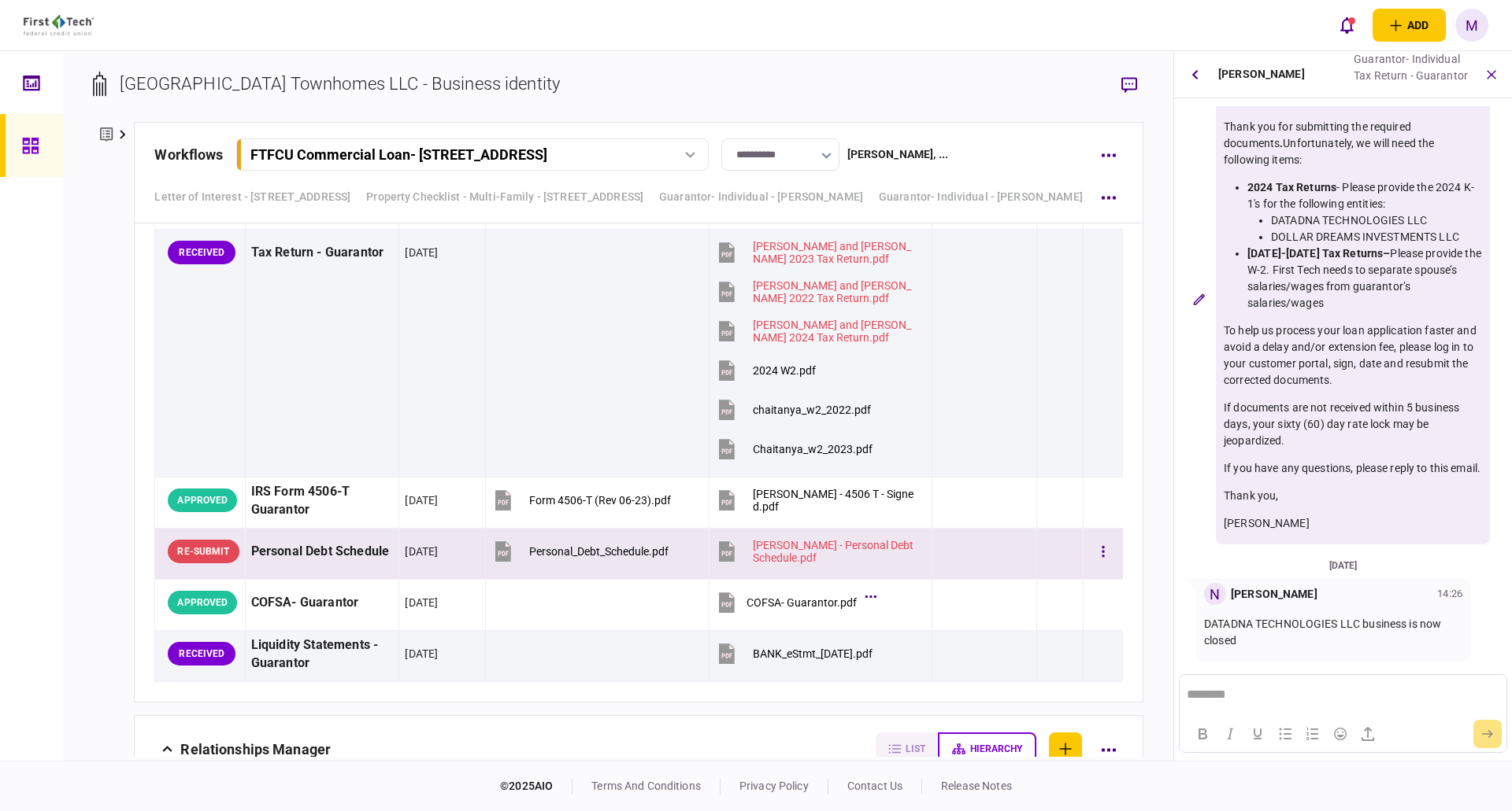
drag, startPoint x: 994, startPoint y: 556, endPoint x: 770, endPoint y: 553, distance: 224.0
click at [994, 556] on div at bounding box center [984, 552] width 93 height 36
click at [1194, 73] on icon "button" at bounding box center [1194, 73] width 6 height 10
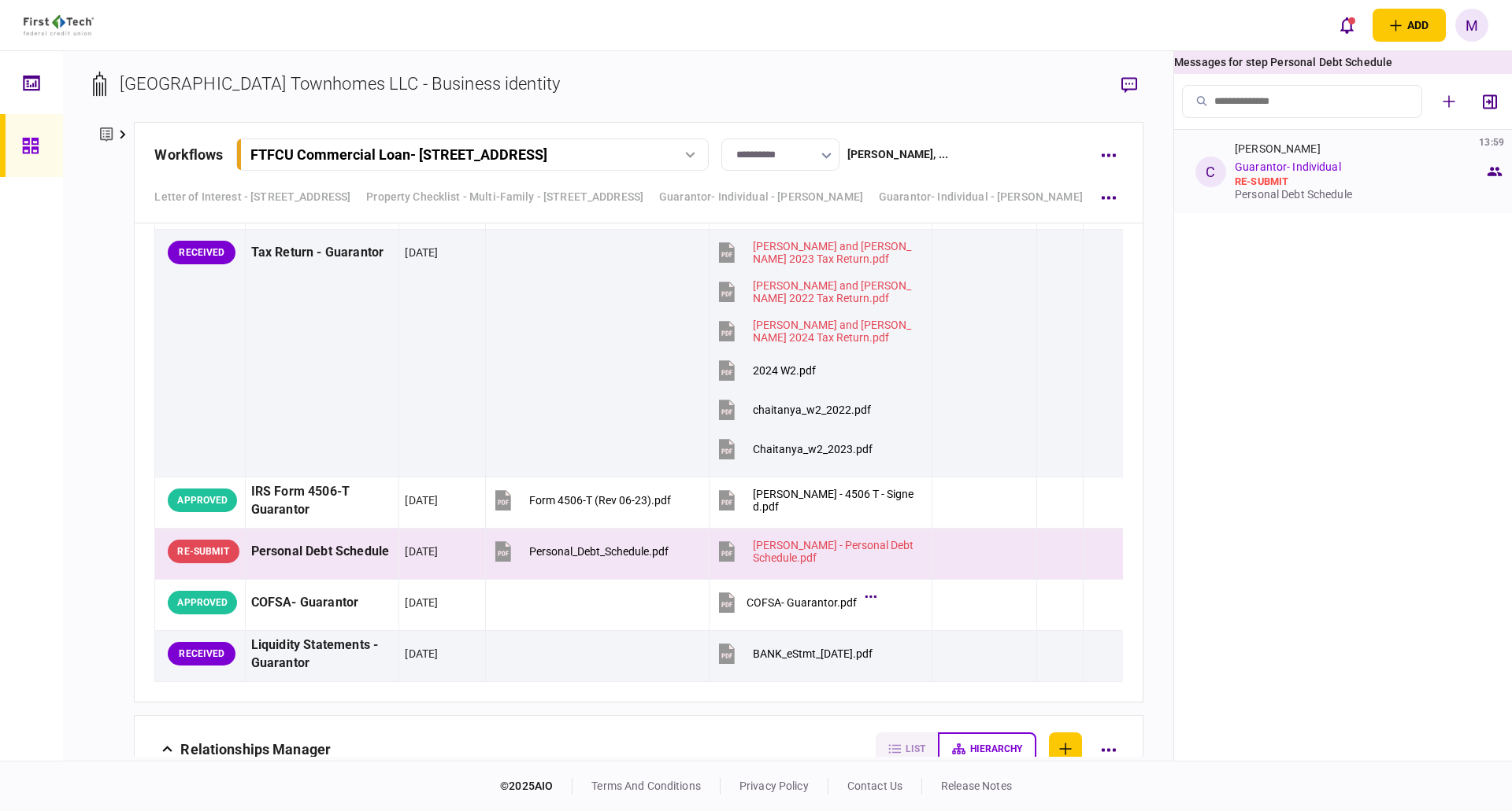
drag, startPoint x: 1300, startPoint y: 170, endPoint x: 1334, endPoint y: 162, distance: 34.9
click at [1300, 170] on link "Guarantor- Individual" at bounding box center [1288, 167] width 107 height 12
click at [1349, 196] on div "Personal Debt Schedule" at bounding box center [1359, 194] width 250 height 12
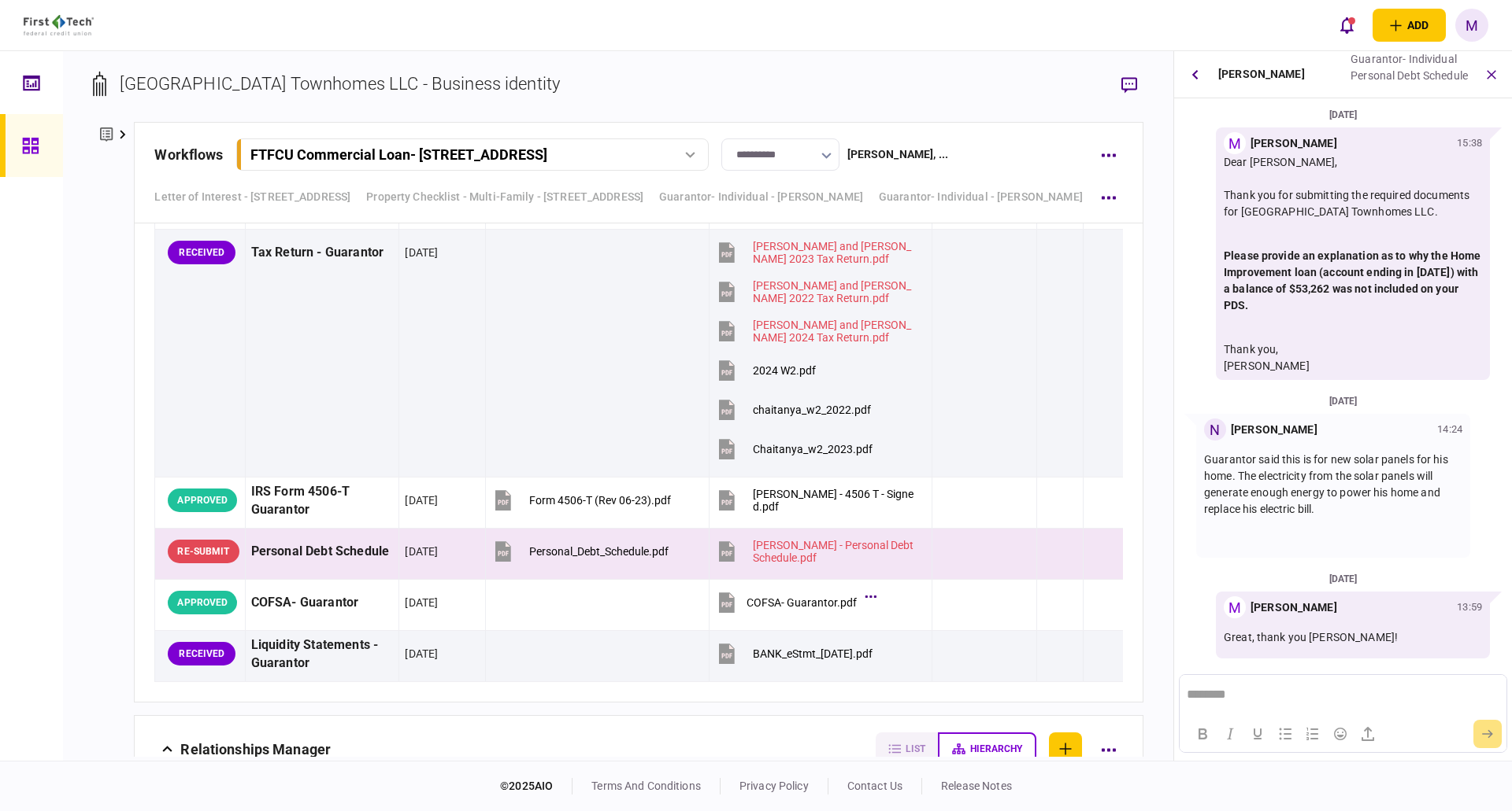
scroll to position [0, 0]
click at [1094, 552] on button "button" at bounding box center [1103, 552] width 28 height 28
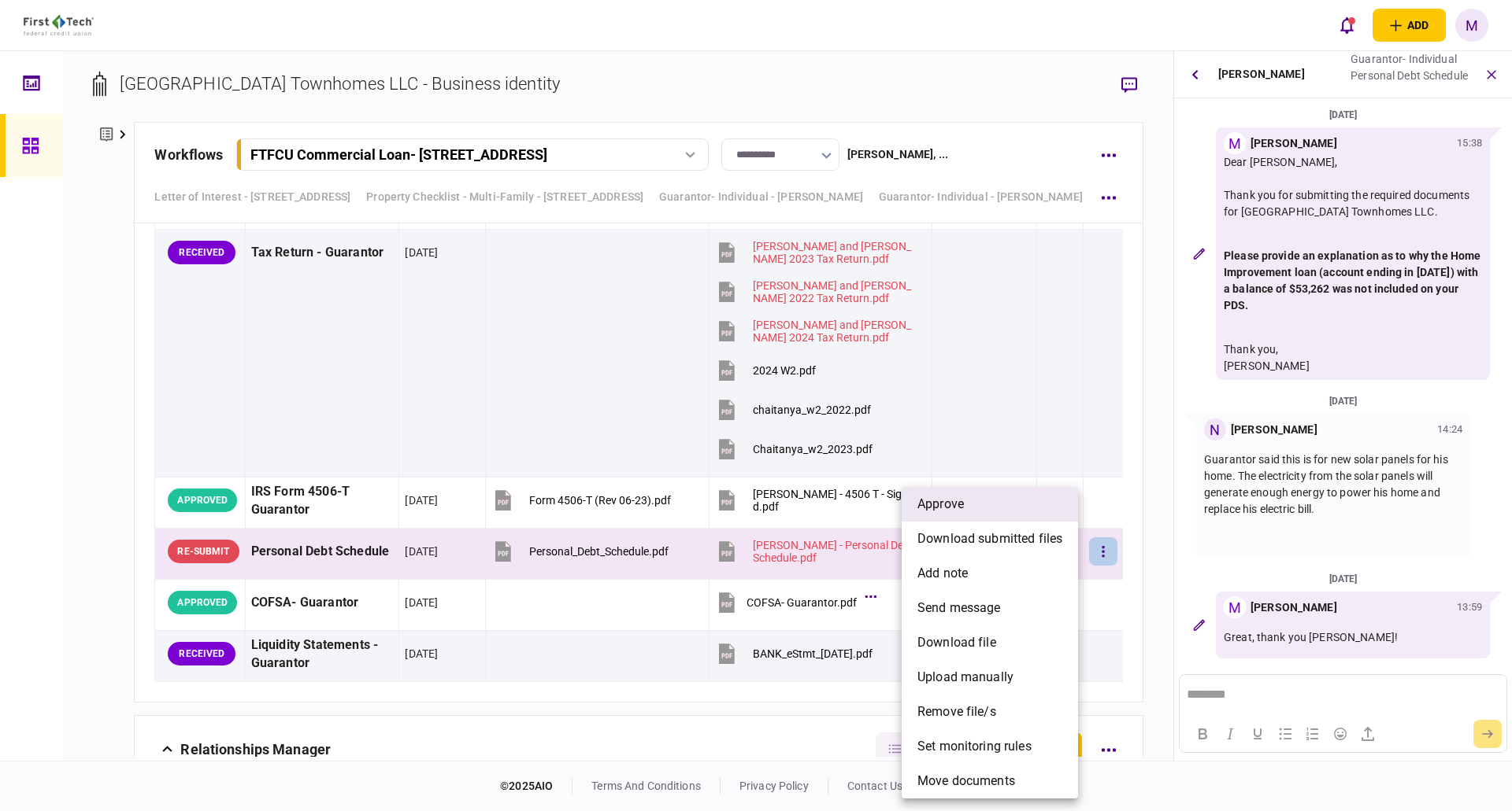
click at [1012, 512] on li "approve" at bounding box center [990, 505] width 176 height 35
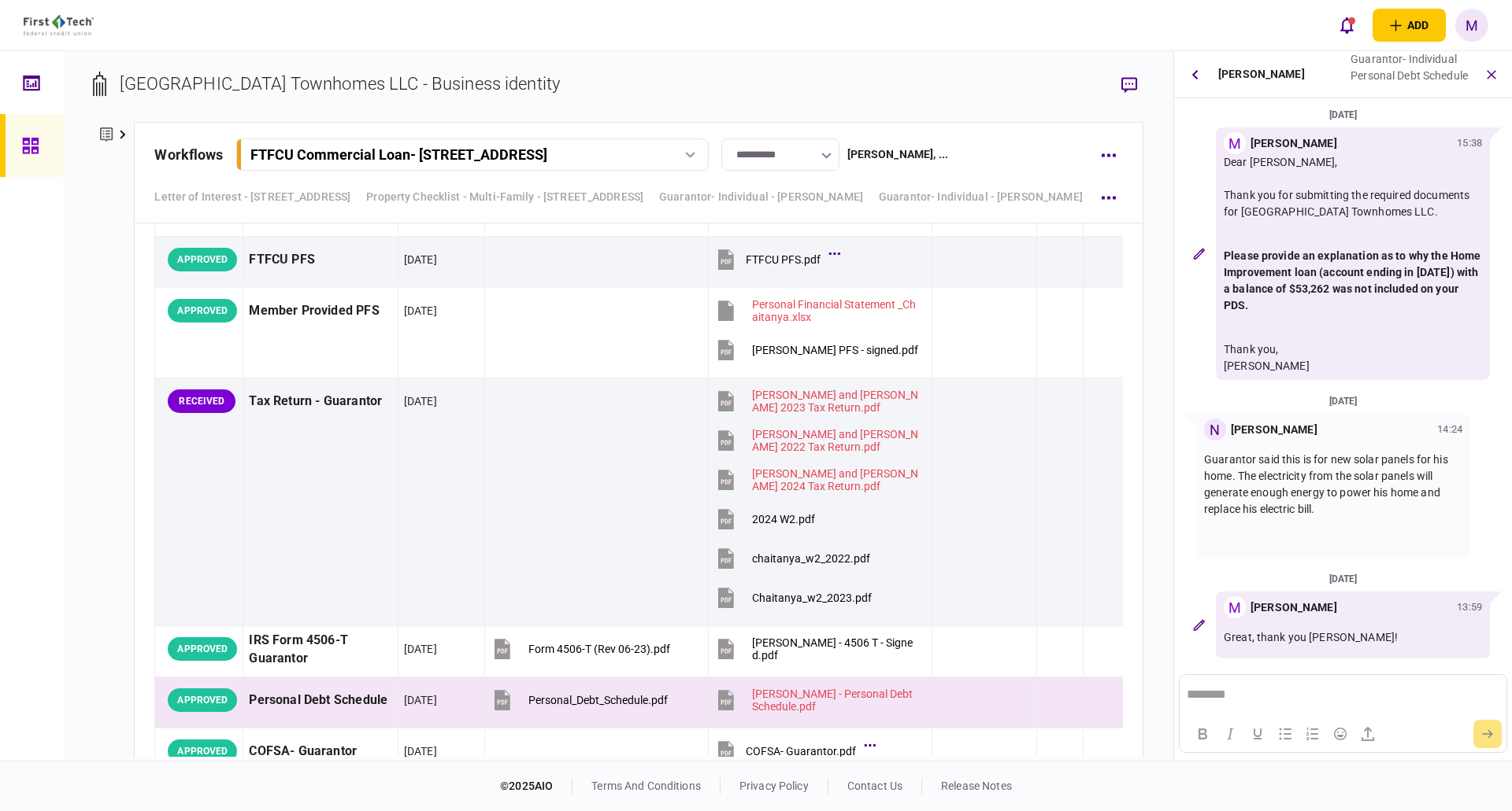
scroll to position [6609, 0]
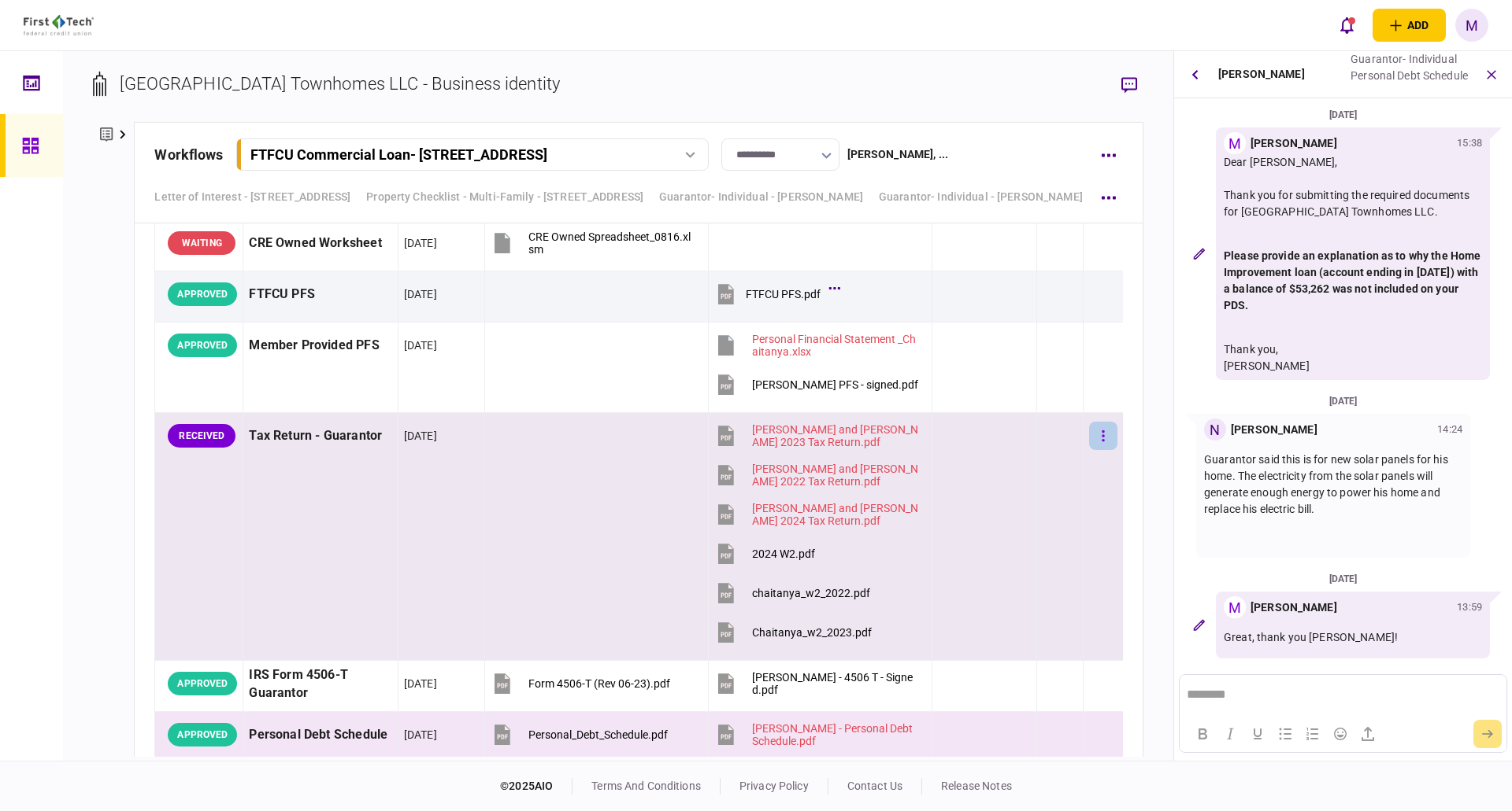
click at [1089, 432] on button "button" at bounding box center [1103, 436] width 28 height 28
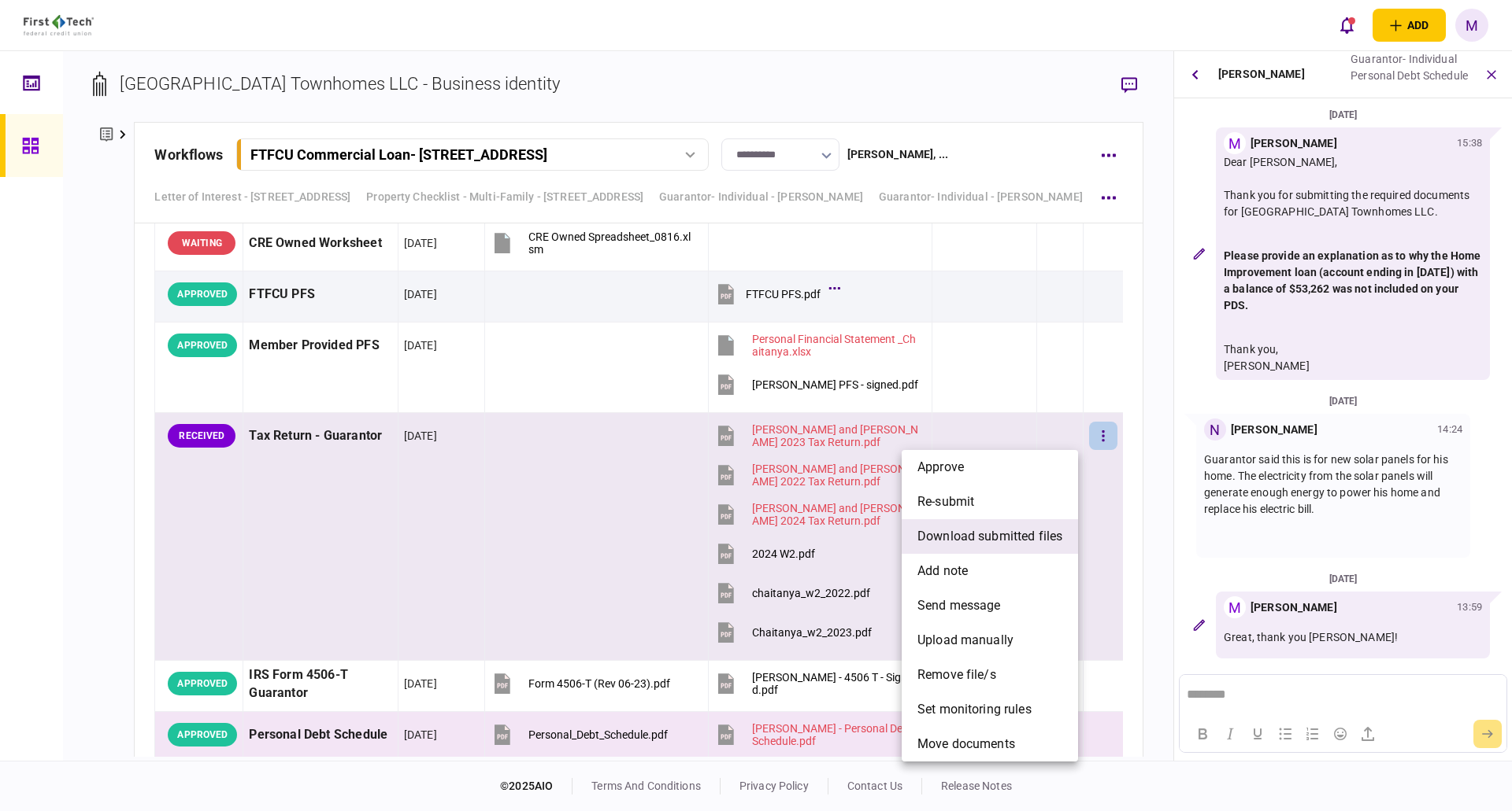
click at [970, 544] on span "download submitted files" at bounding box center [990, 537] width 145 height 19
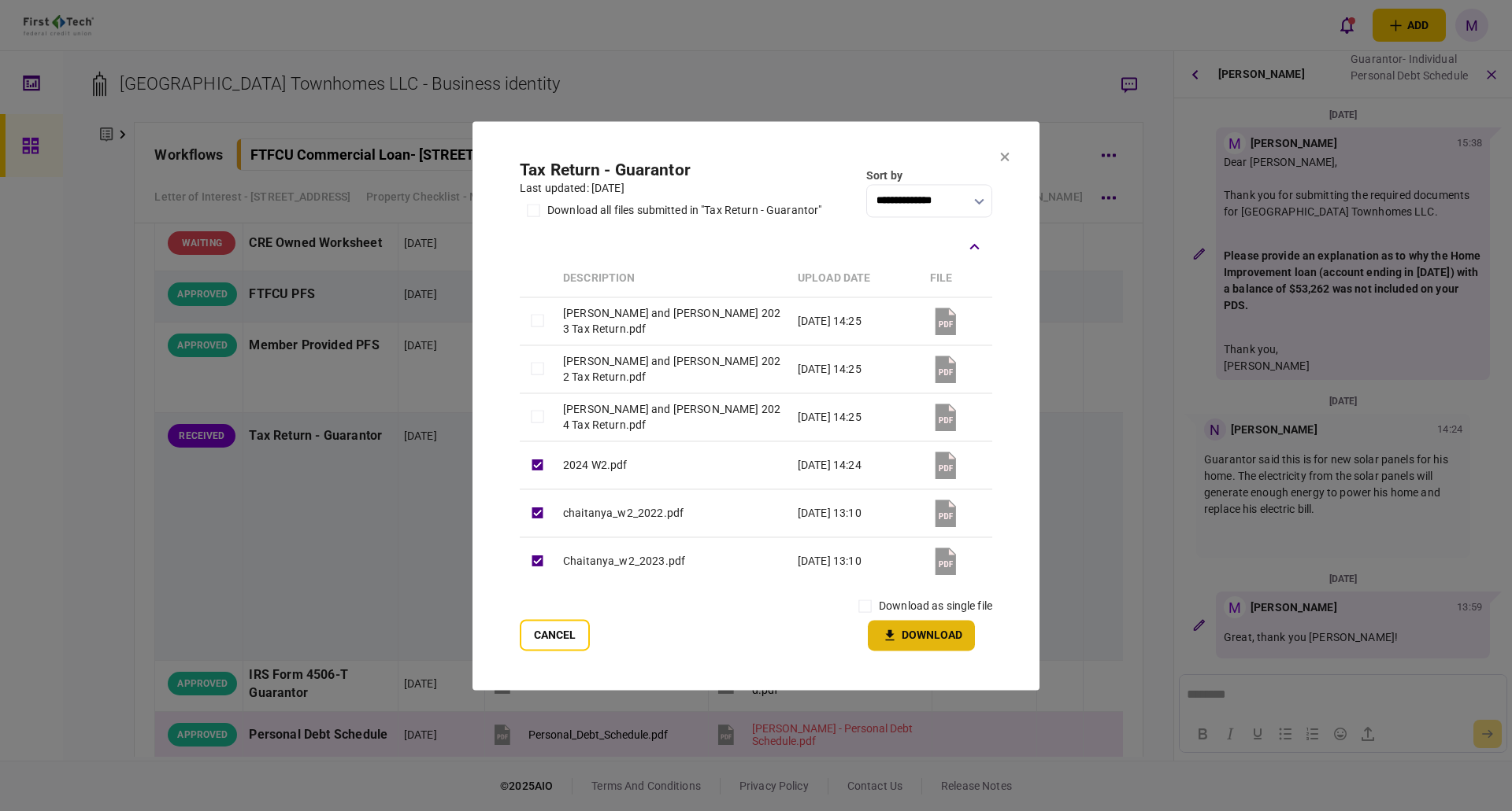
click at [900, 641] on button "Download" at bounding box center [921, 635] width 107 height 31
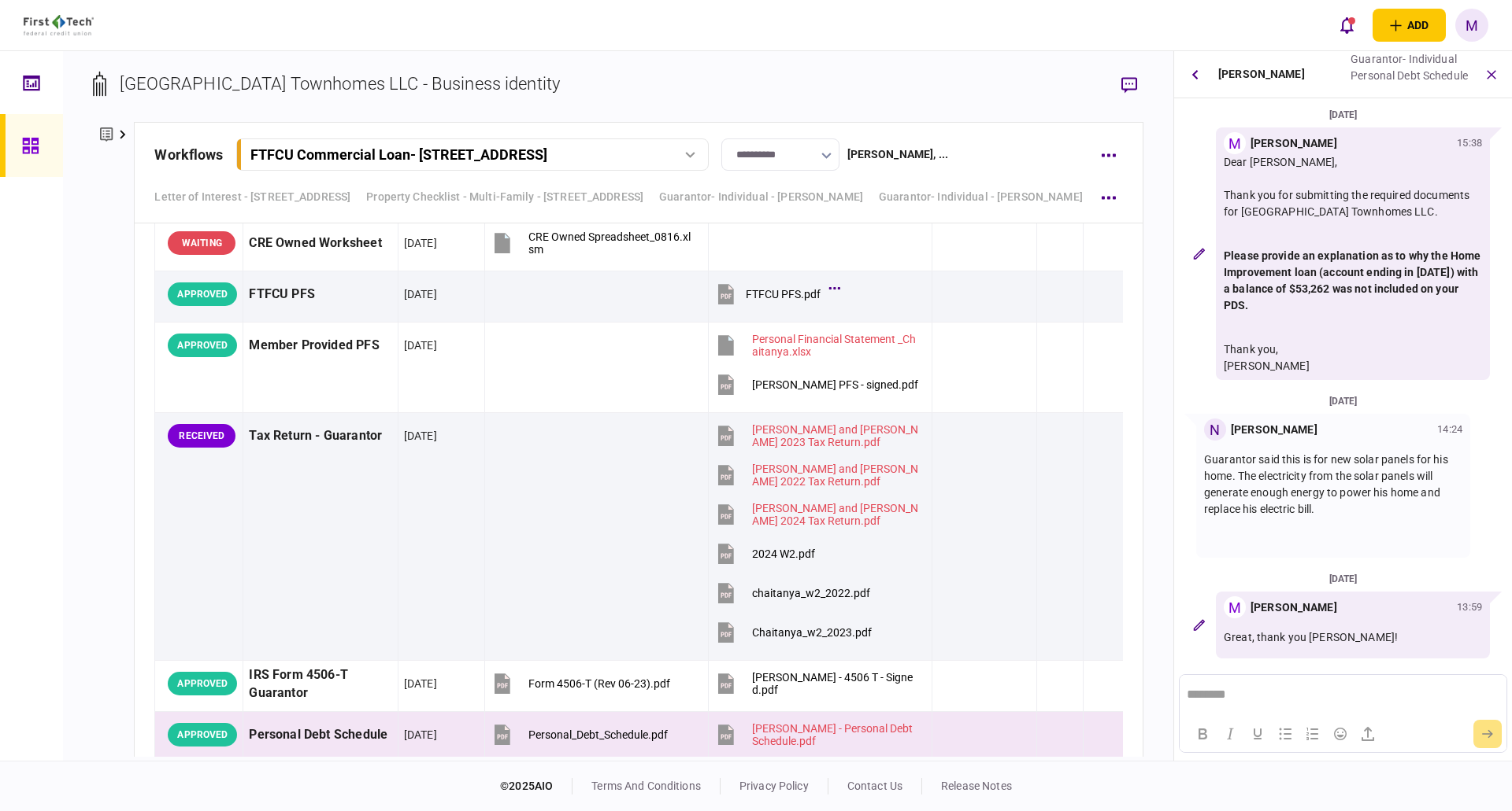
drag, startPoint x: 363, startPoint y: 544, endPoint x: 1392, endPoint y: 278, distance: 1062.8
click at [363, 545] on td "Tax Return - Guarantor" at bounding box center [321, 536] width 155 height 248
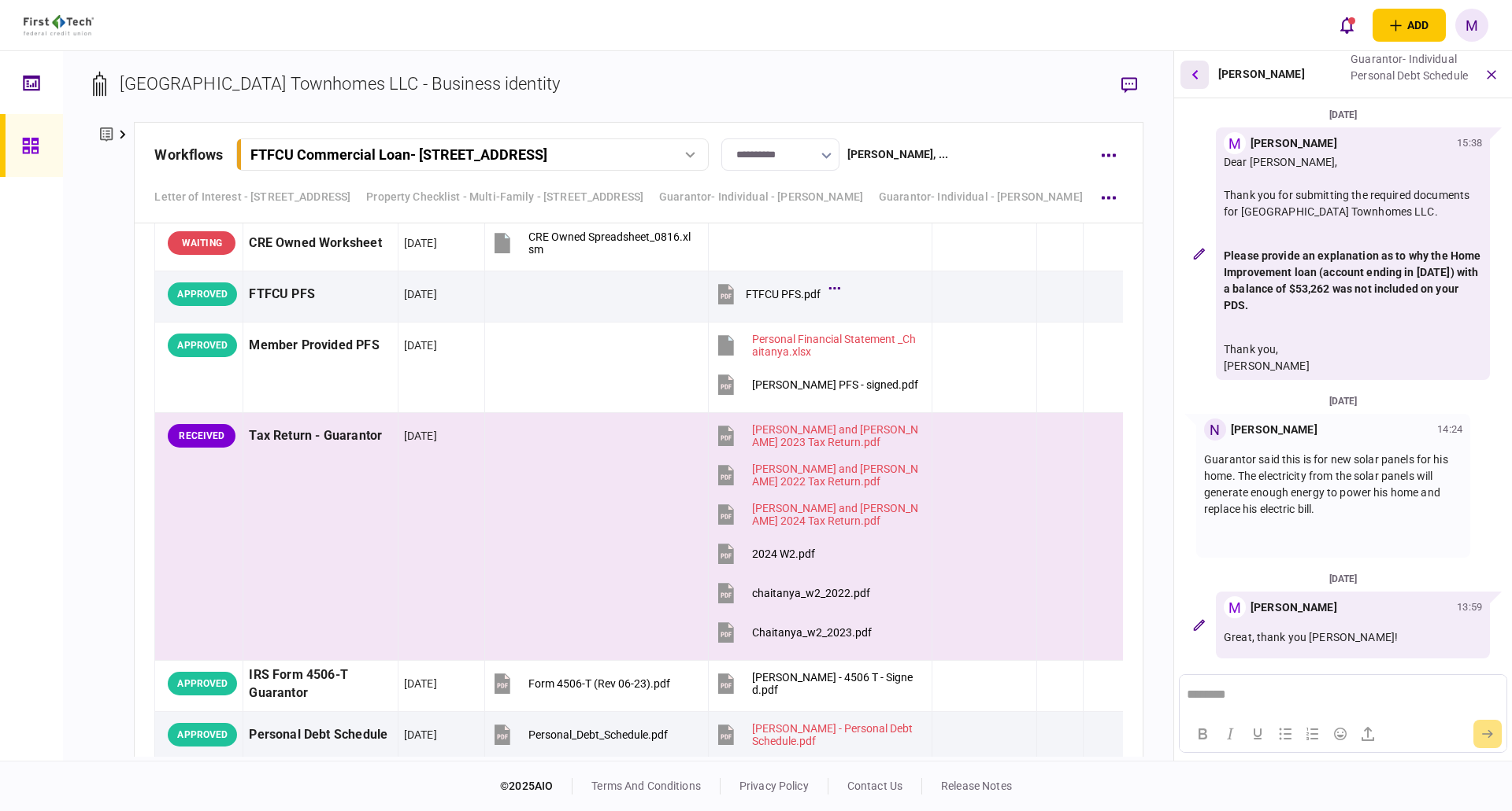
click at [1201, 74] on button "button" at bounding box center [1194, 74] width 28 height 28
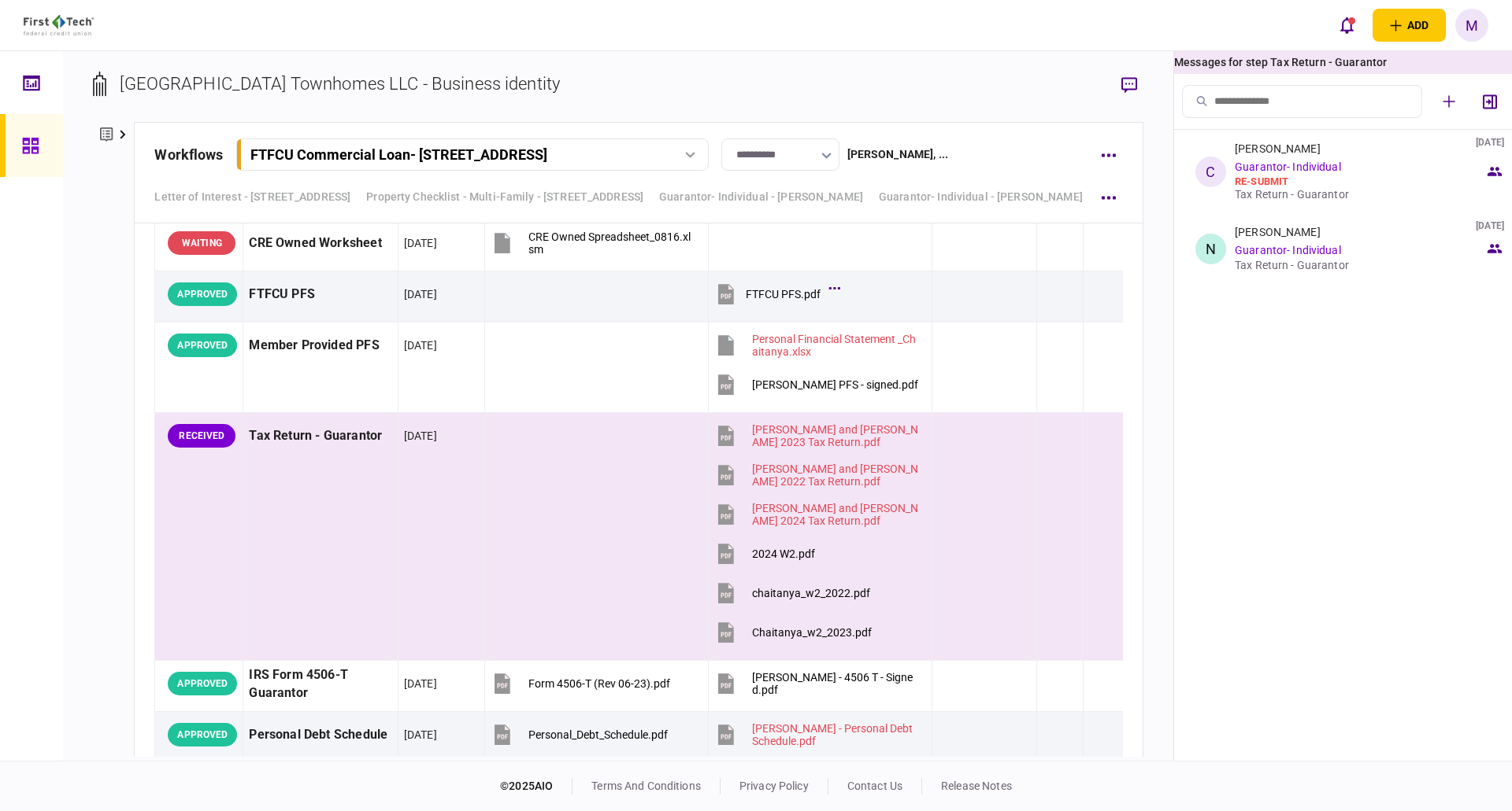
drag, startPoint x: 563, startPoint y: 524, endPoint x: 1356, endPoint y: 64, distance: 916.8
click at [563, 525] on td at bounding box center [596, 536] width 224 height 248
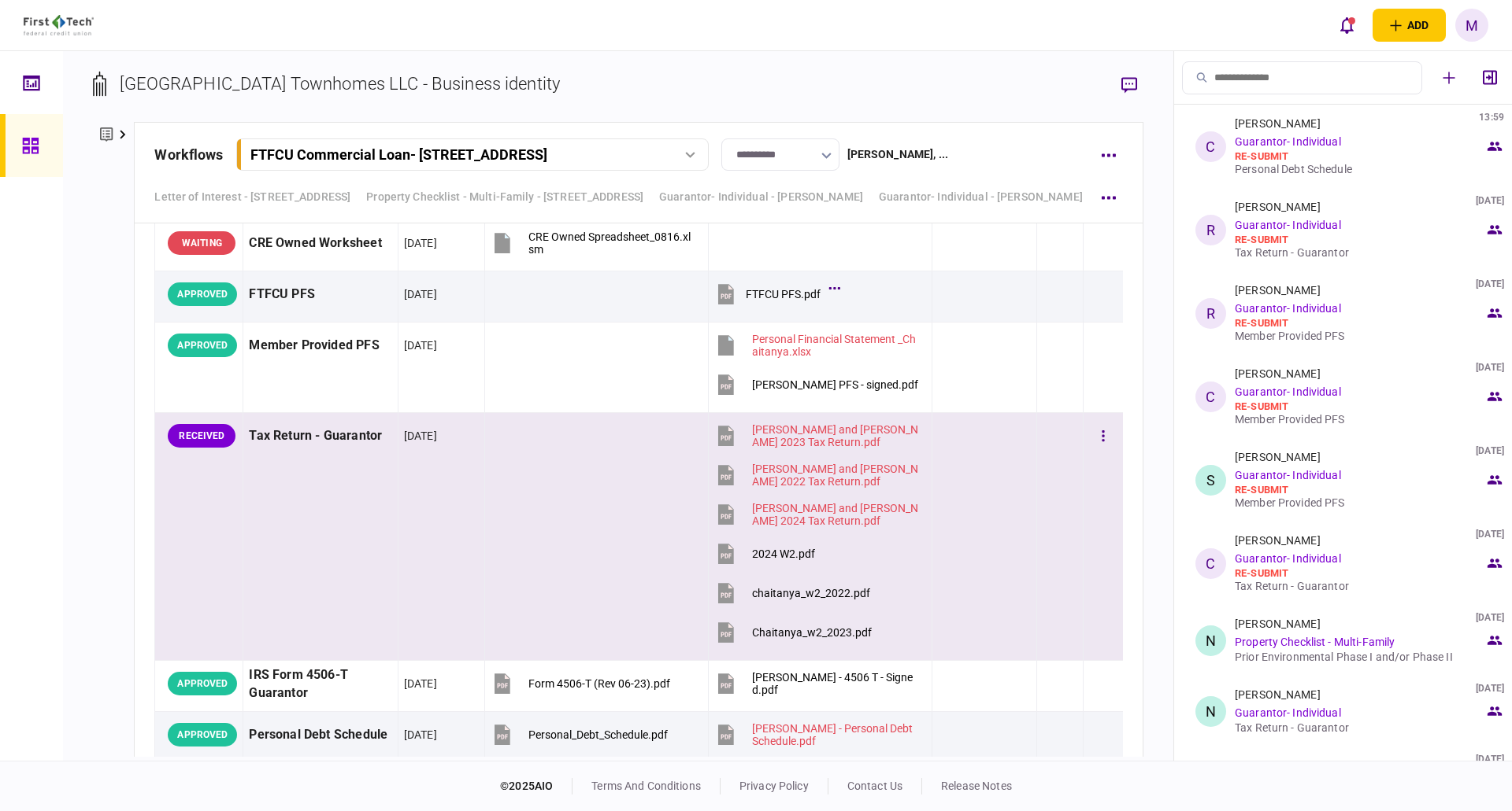
click at [984, 554] on div at bounding box center [984, 554] width 93 height 36
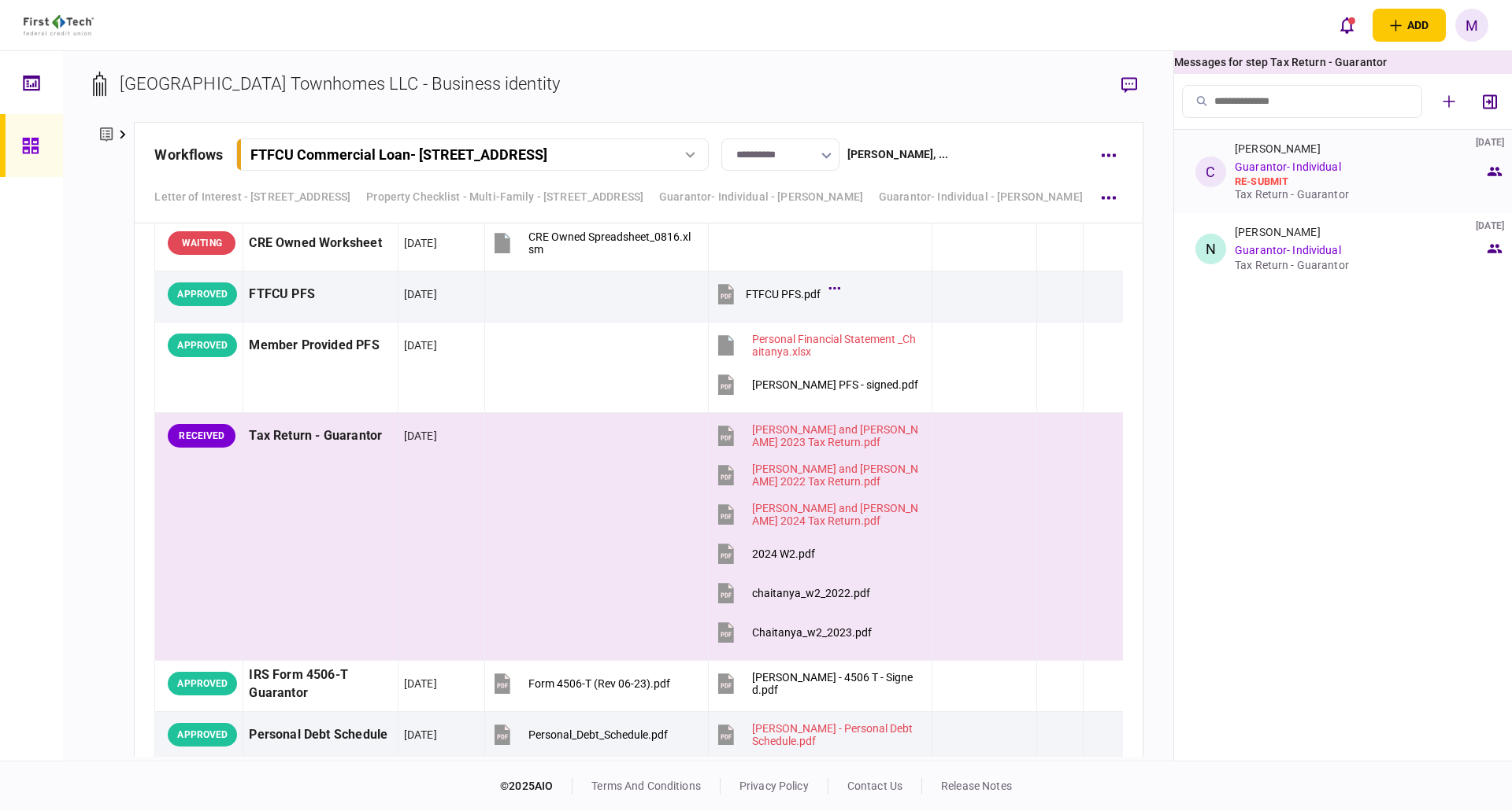
click at [1318, 176] on div "re-submit" at bounding box center [1359, 182] width 250 height 12
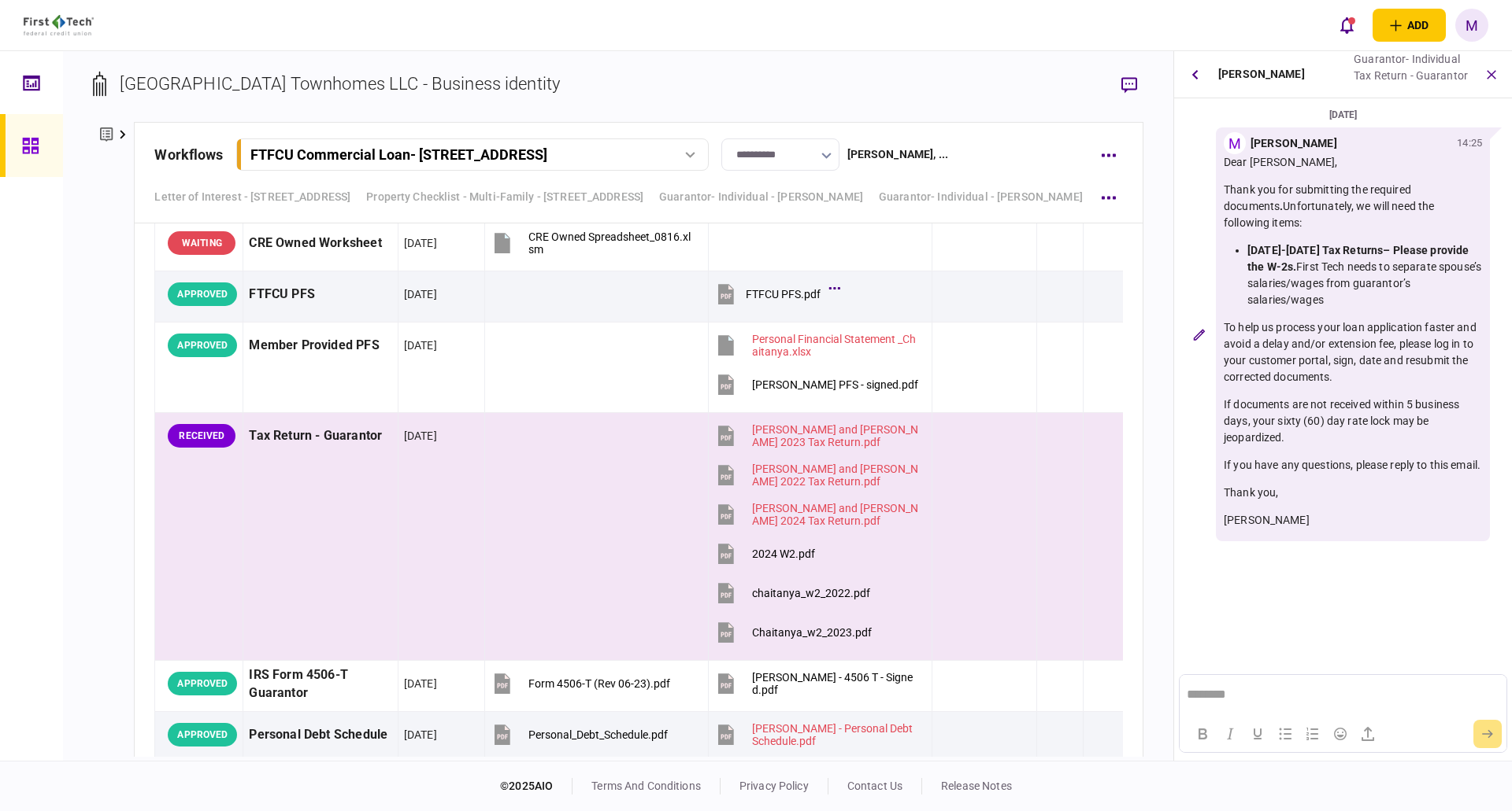
scroll to position [0, 0]
click at [1089, 441] on button "button" at bounding box center [1103, 436] width 28 height 28
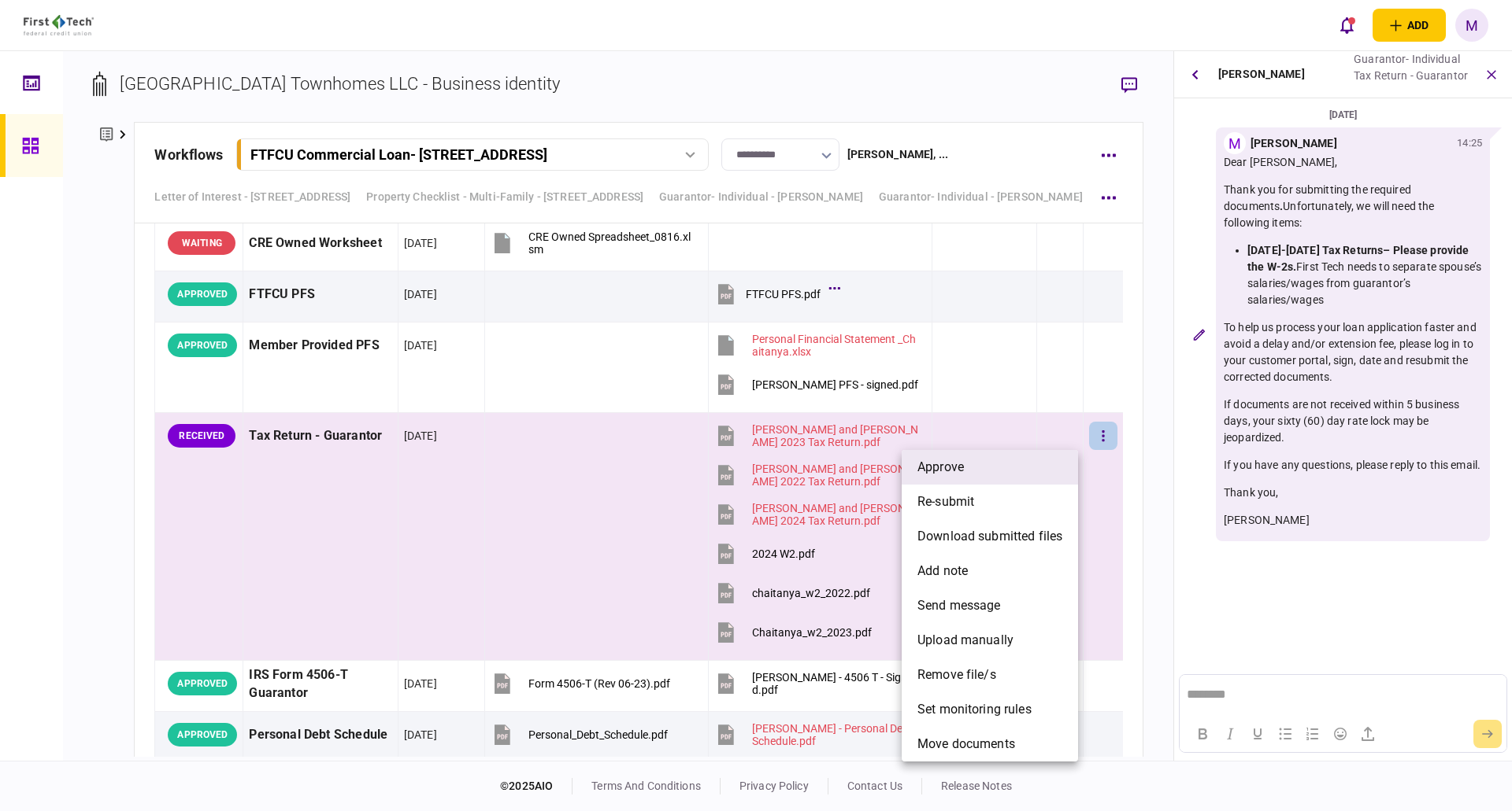
click at [984, 473] on li "approve" at bounding box center [990, 468] width 176 height 35
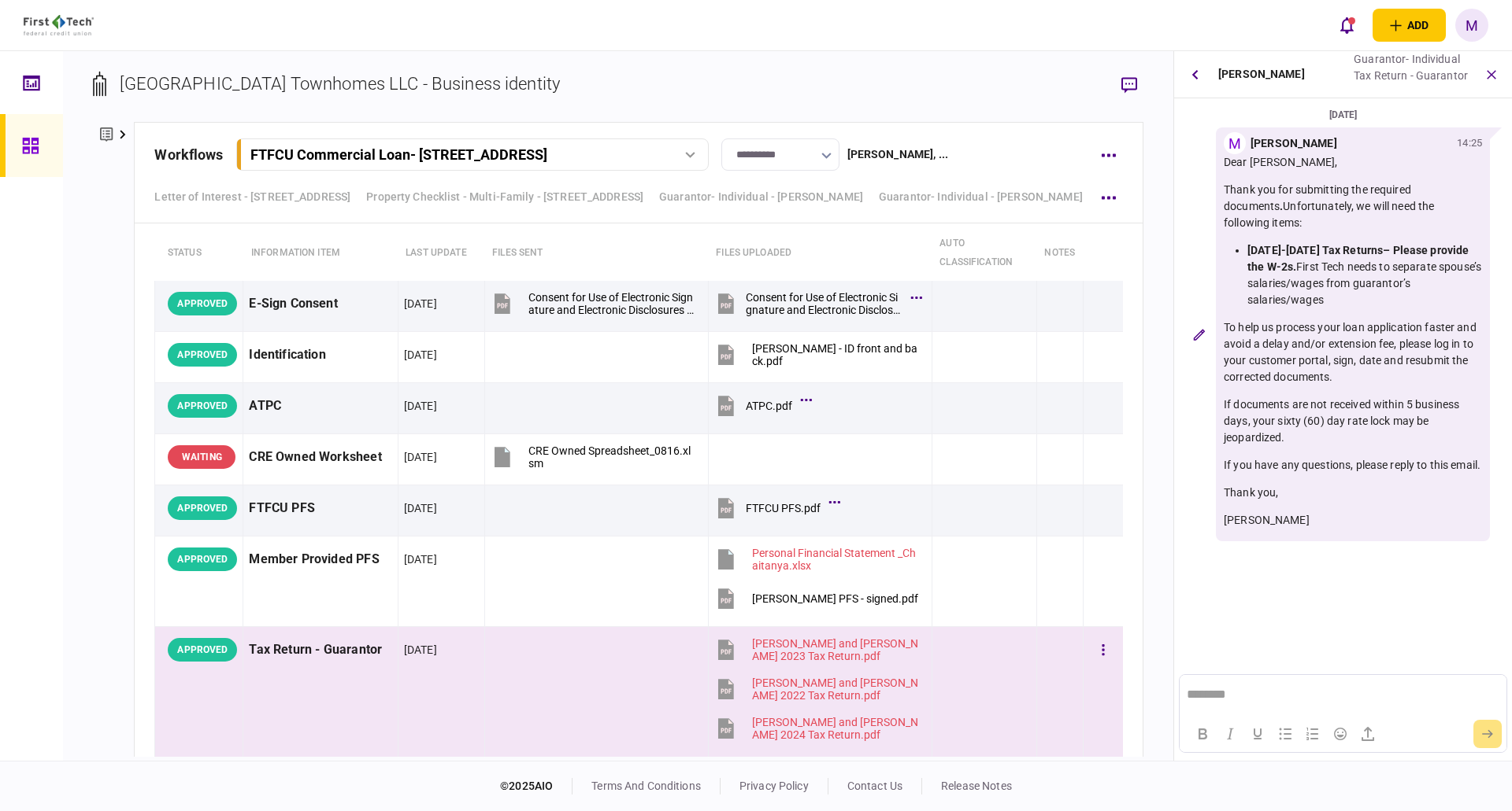
scroll to position [6242, 0]
